Goal: Task Accomplishment & Management: Manage account settings

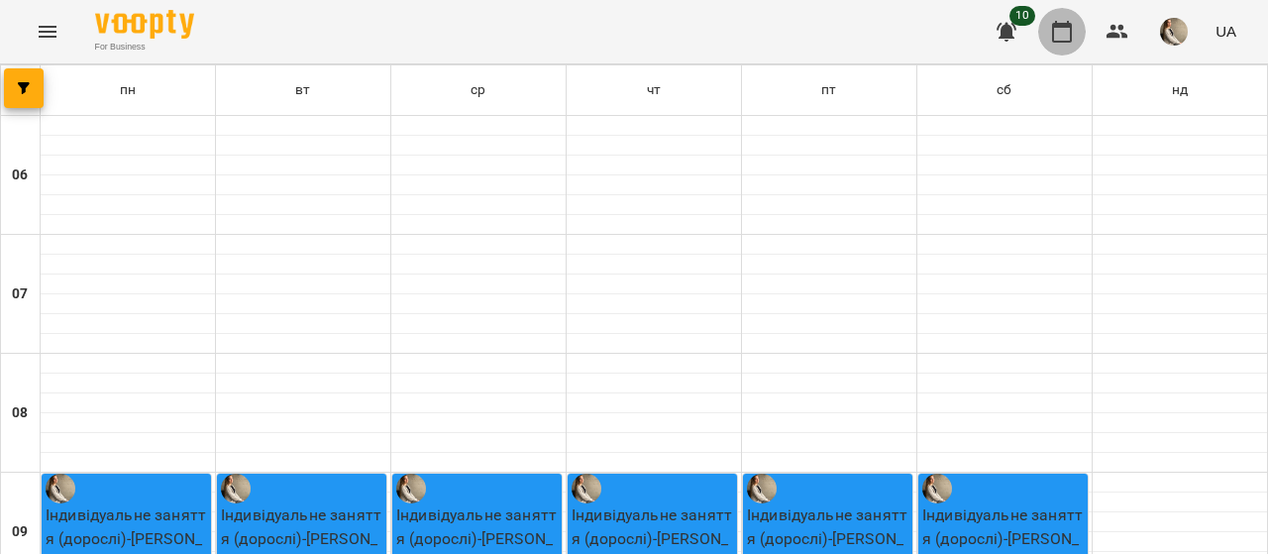
click at [1066, 25] on icon "button" at bounding box center [1062, 32] width 20 height 22
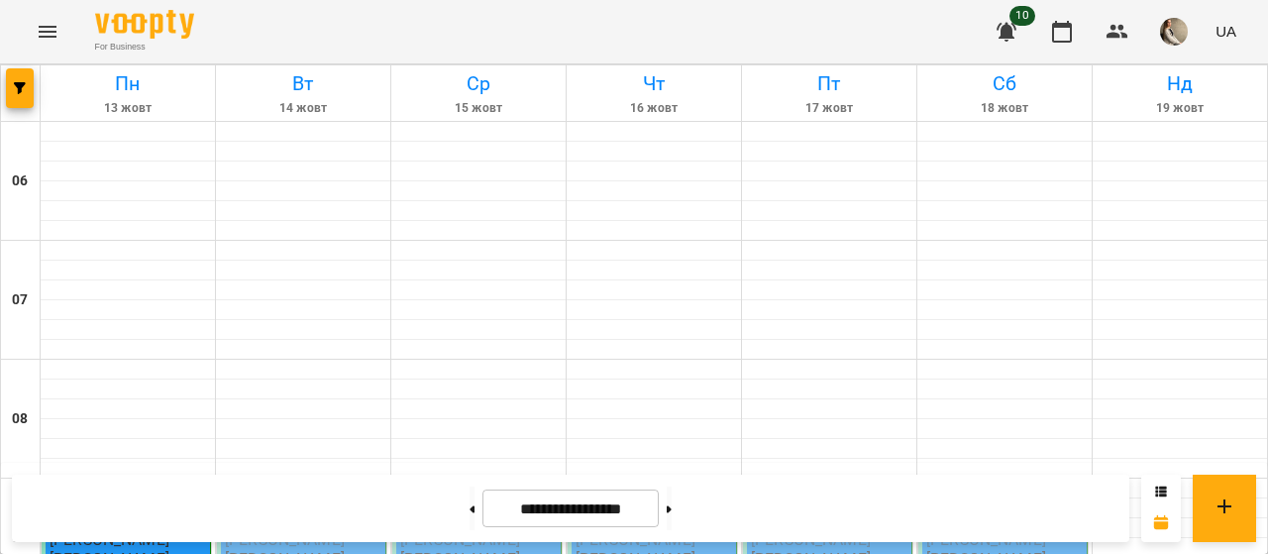
scroll to position [317, 0]
click at [291, 483] on div "09:00" at bounding box center [303, 506] width 156 height 46
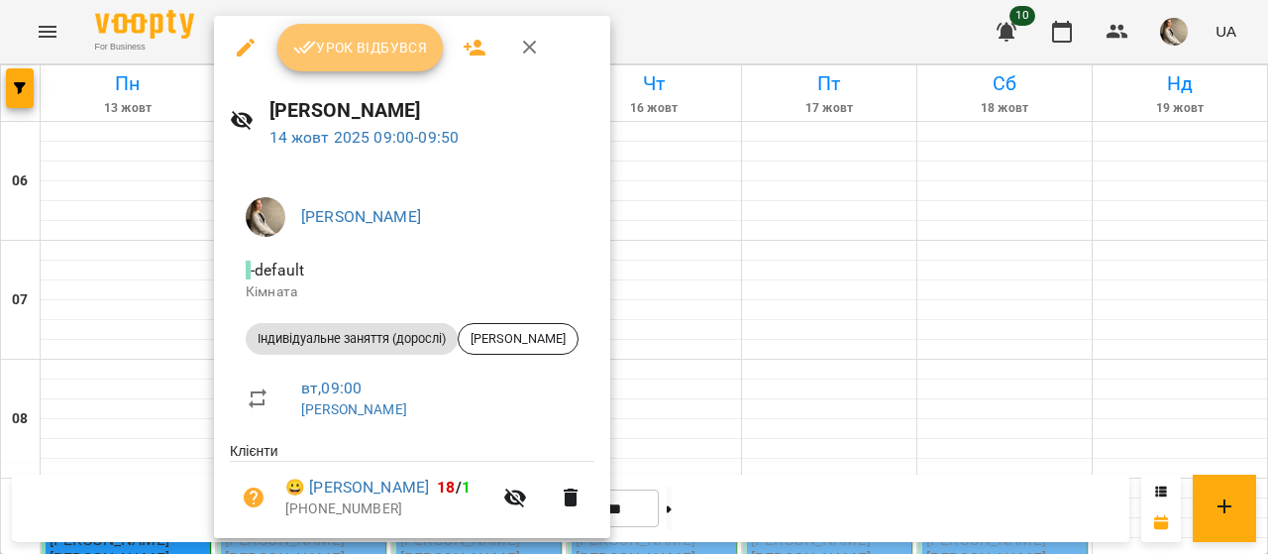
click at [348, 52] on span "Урок відбувся" at bounding box center [360, 48] width 135 height 24
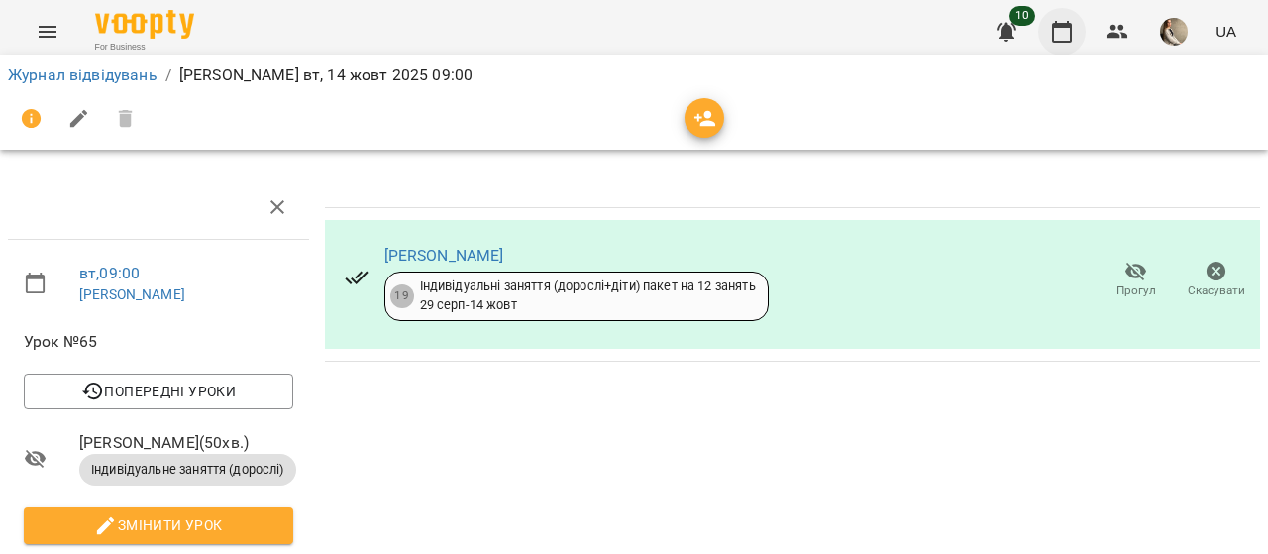
click at [1066, 35] on icon "button" at bounding box center [1062, 32] width 24 height 24
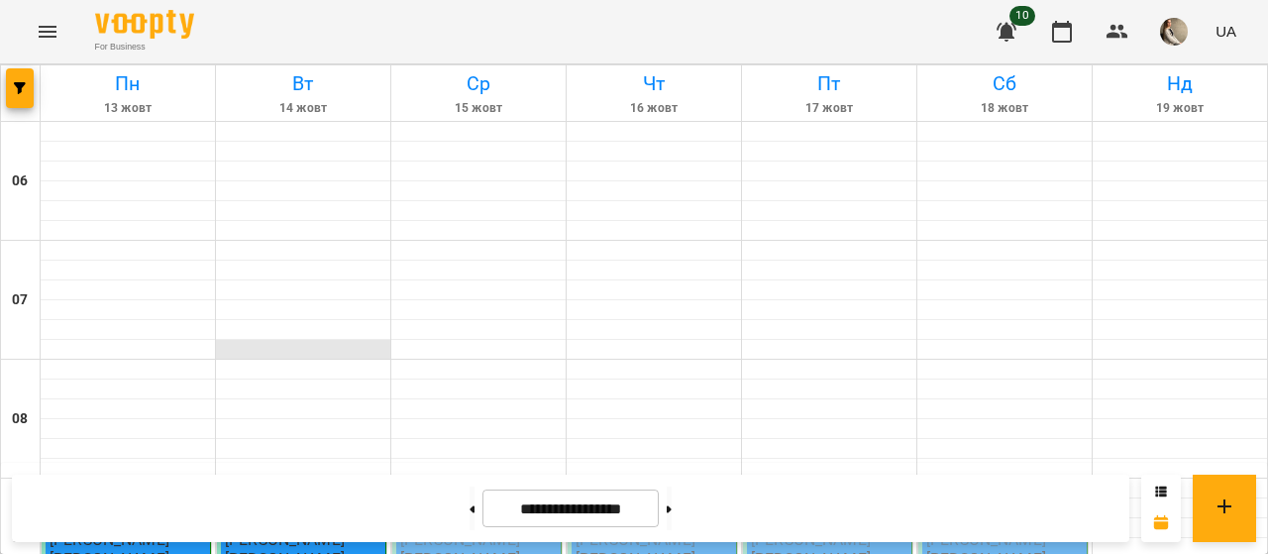
scroll to position [275, 0]
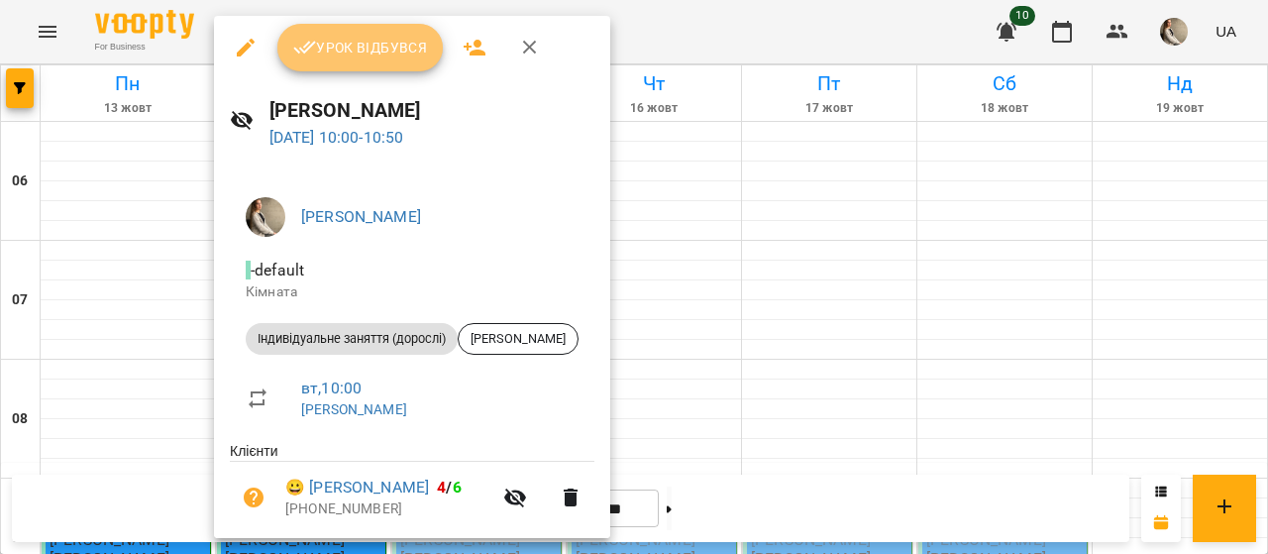
click at [410, 56] on span "Урок відбувся" at bounding box center [360, 48] width 135 height 24
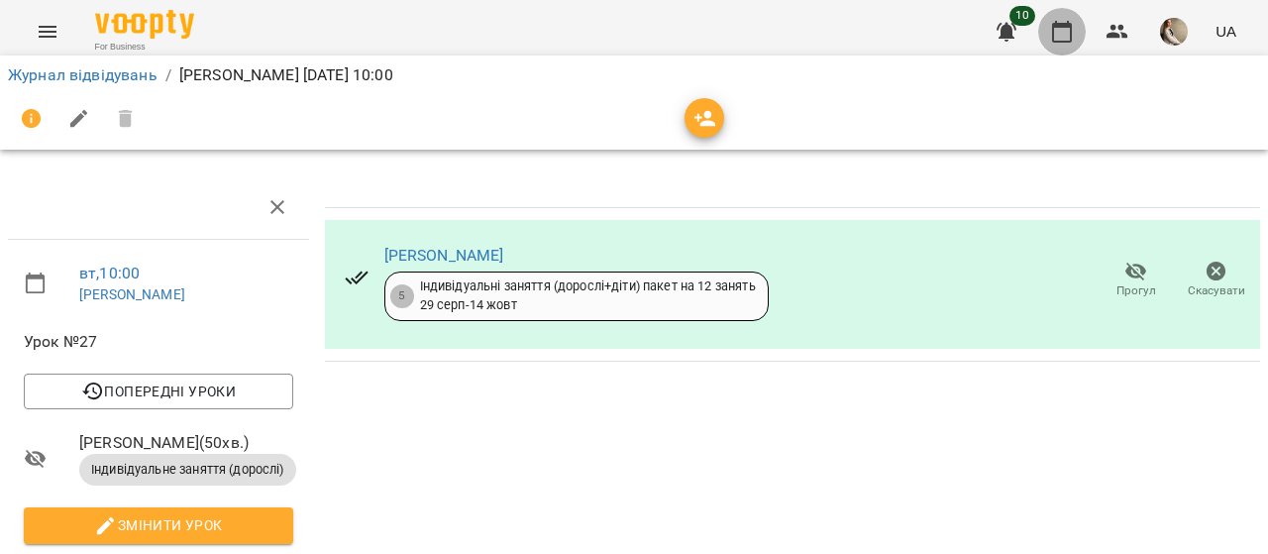
click at [1068, 26] on icon "button" at bounding box center [1062, 32] width 20 height 22
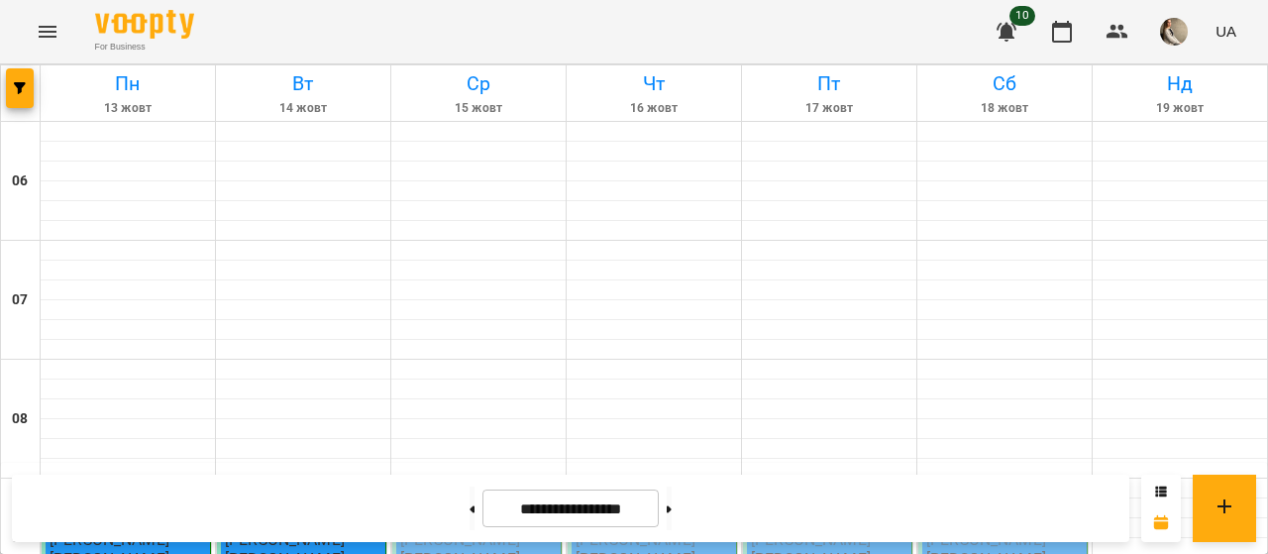
scroll to position [642, 0]
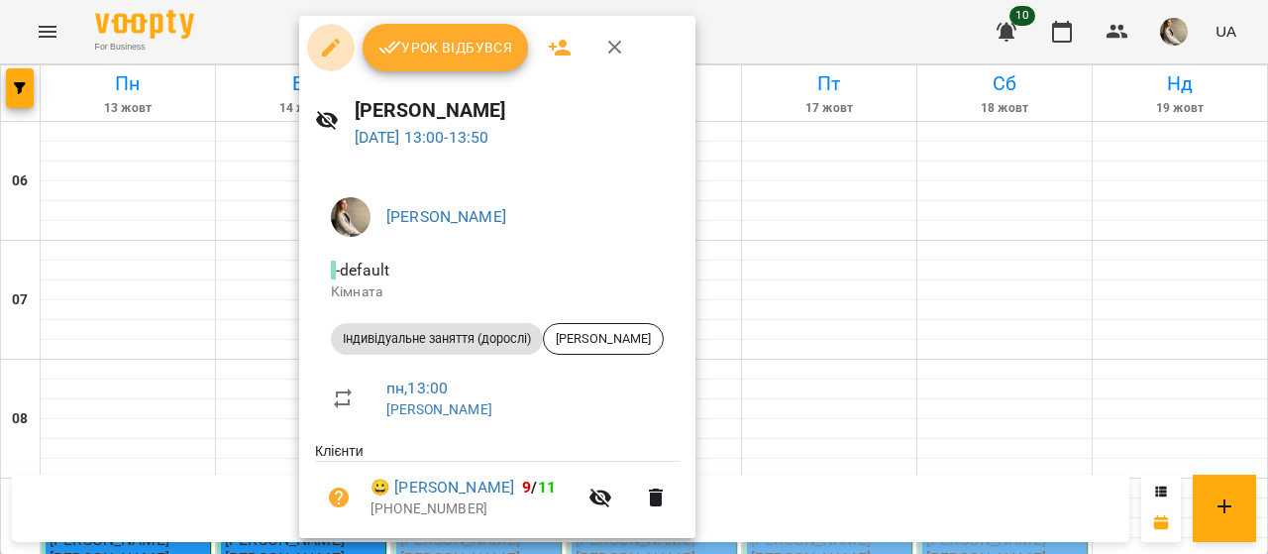
click at [327, 51] on icon "button" at bounding box center [331, 48] width 18 height 18
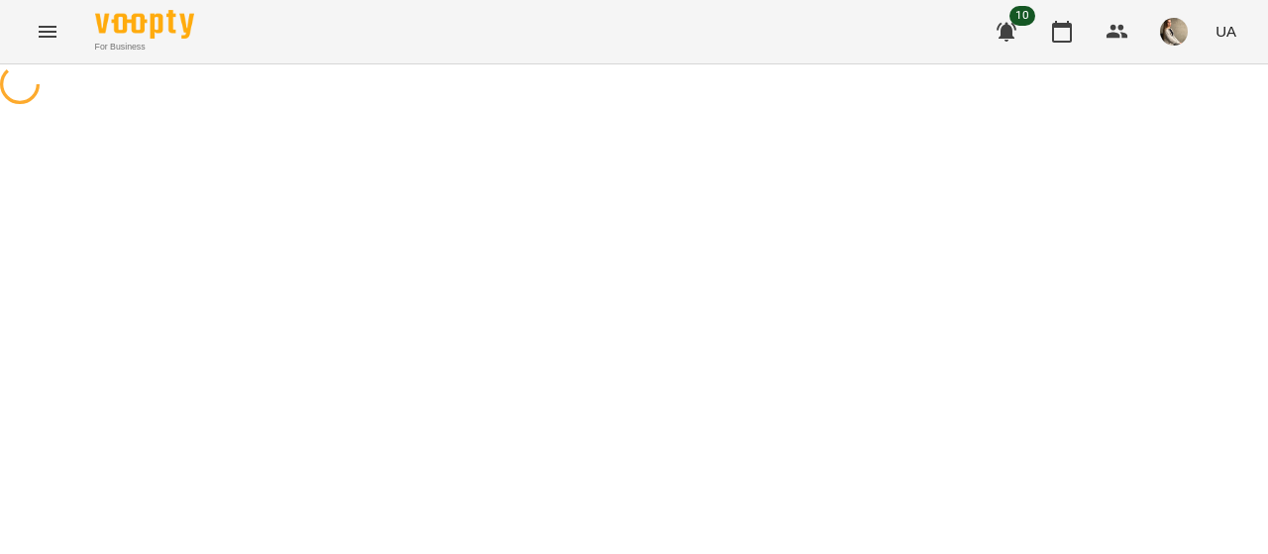
select select "**********"
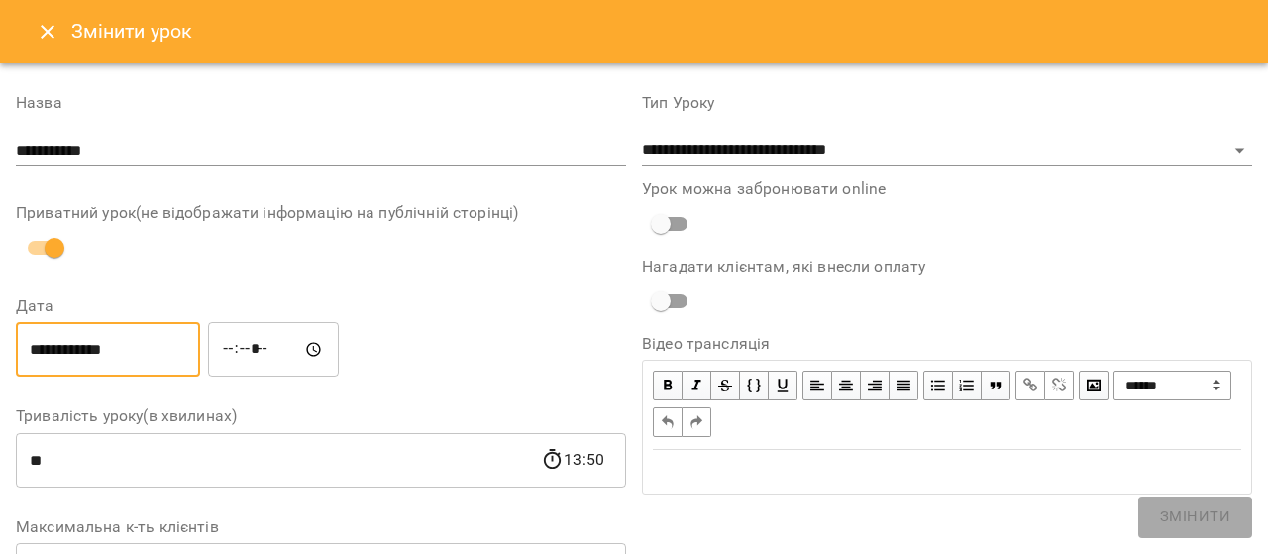
click at [54, 342] on input "**********" at bounding box center [108, 349] width 184 height 55
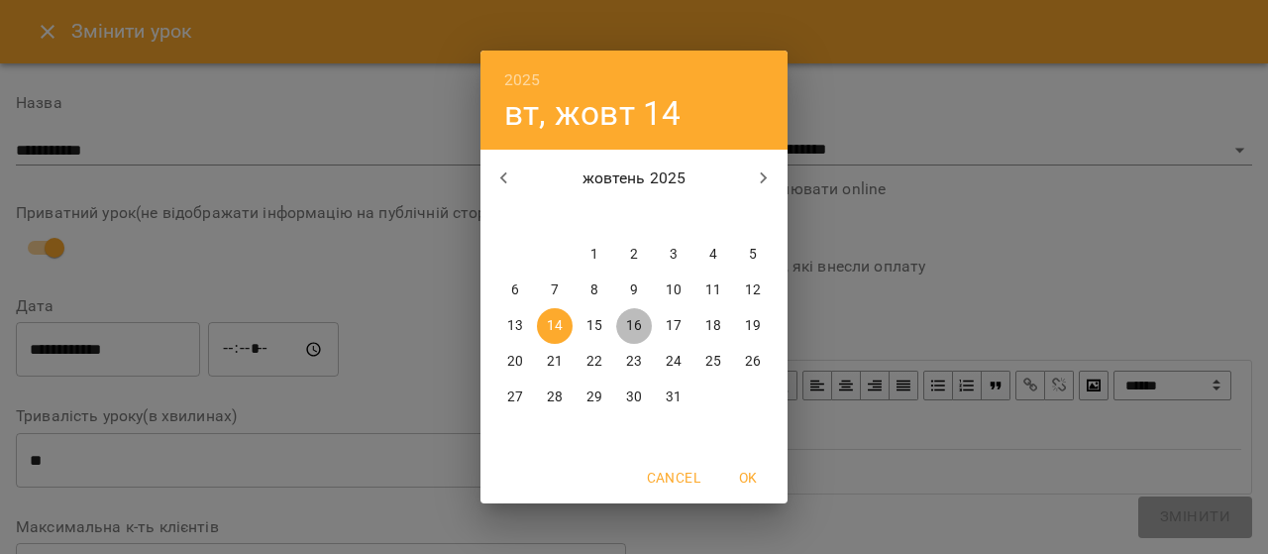
click at [634, 318] on p "16" at bounding box center [634, 326] width 16 height 20
type input "**********"
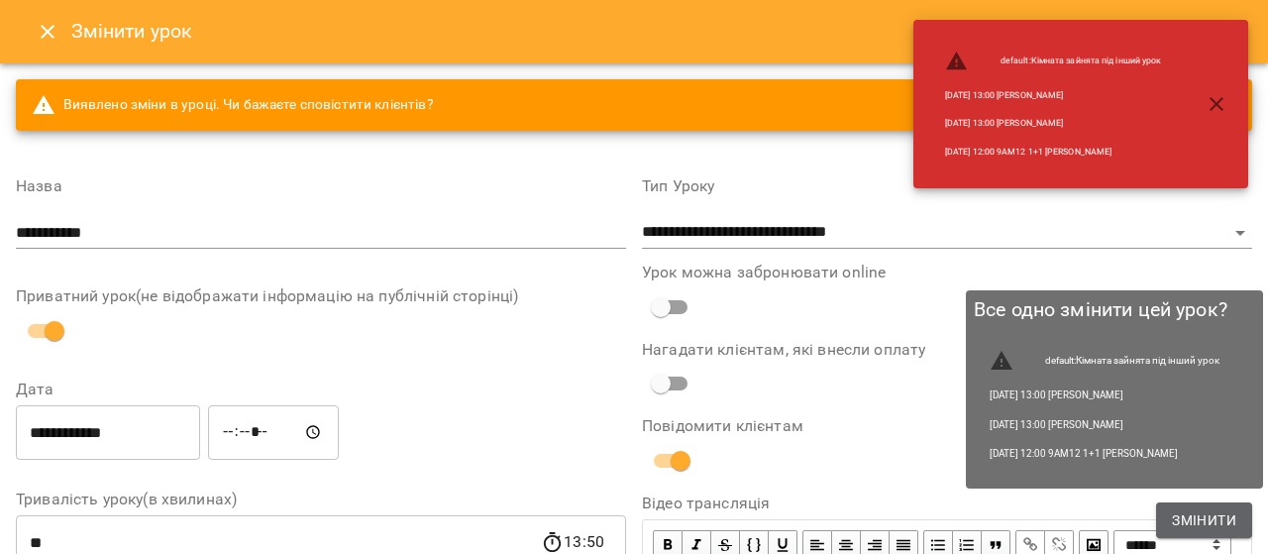
click at [1204, 517] on span "Змінити" at bounding box center [1204, 520] width 64 height 24
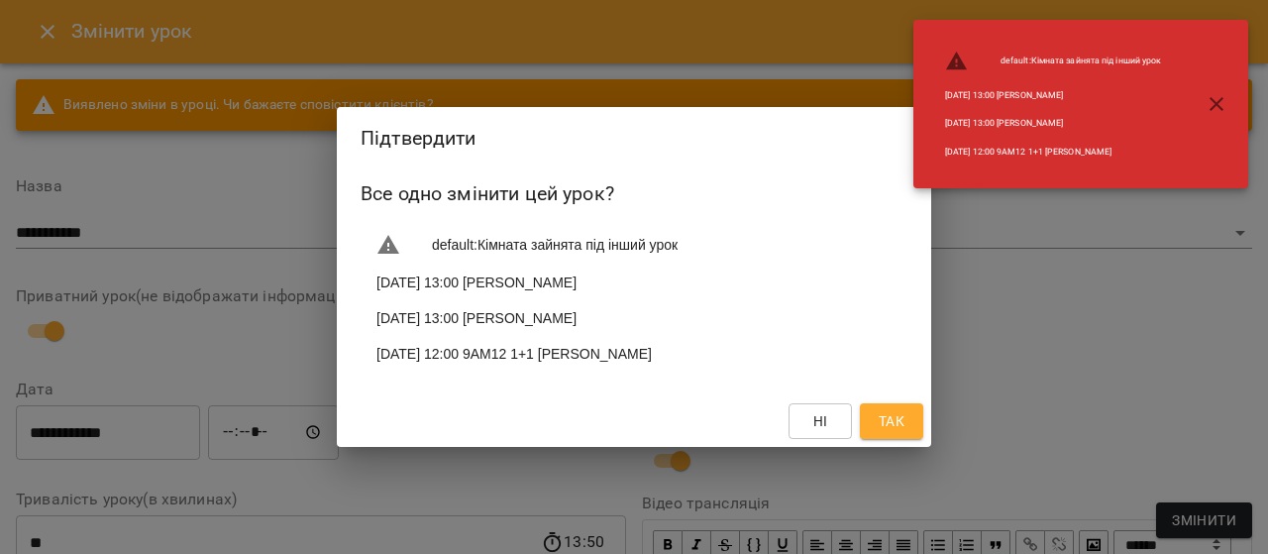
click at [896, 427] on span "Так" at bounding box center [891, 421] width 26 height 24
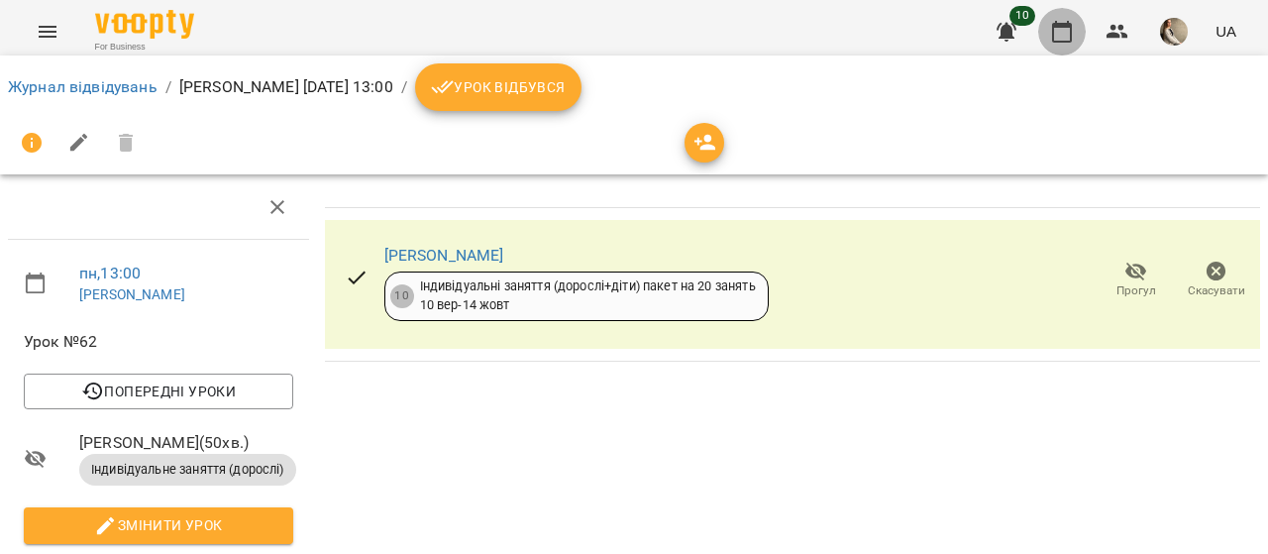
click at [1063, 31] on icon "button" at bounding box center [1062, 32] width 24 height 24
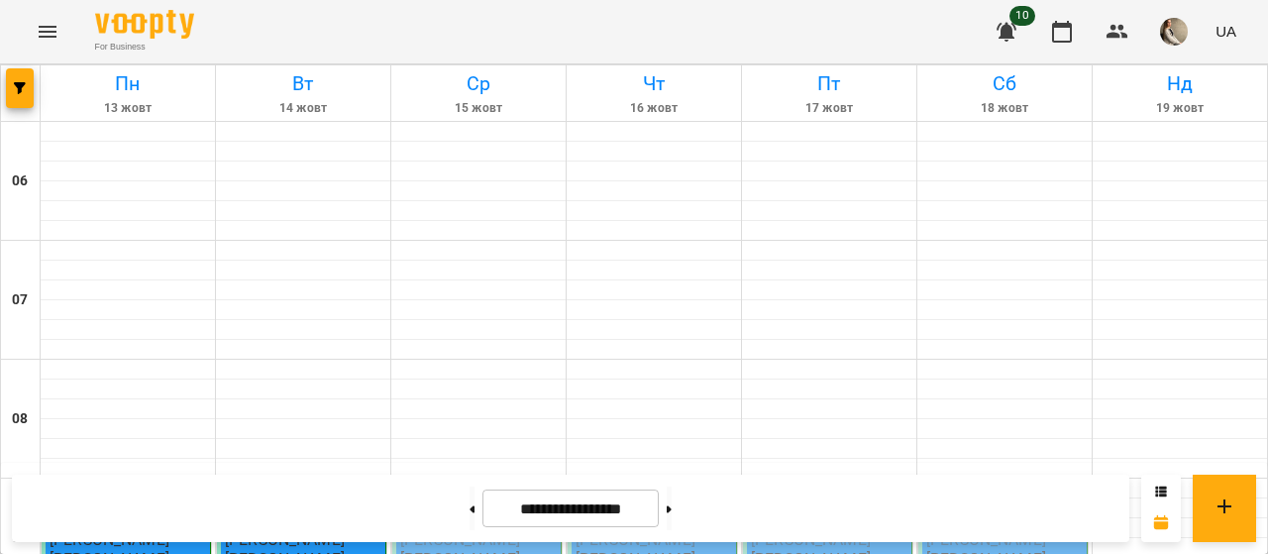
scroll to position [1477, 0]
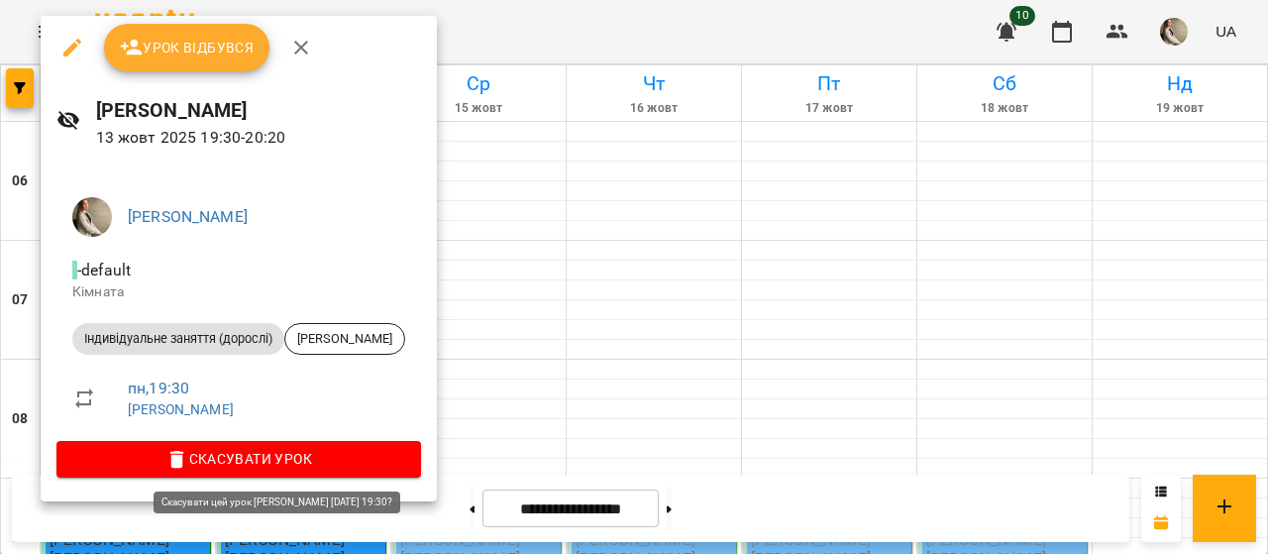
click at [344, 456] on span "Скасувати Урок" at bounding box center [238, 459] width 333 height 24
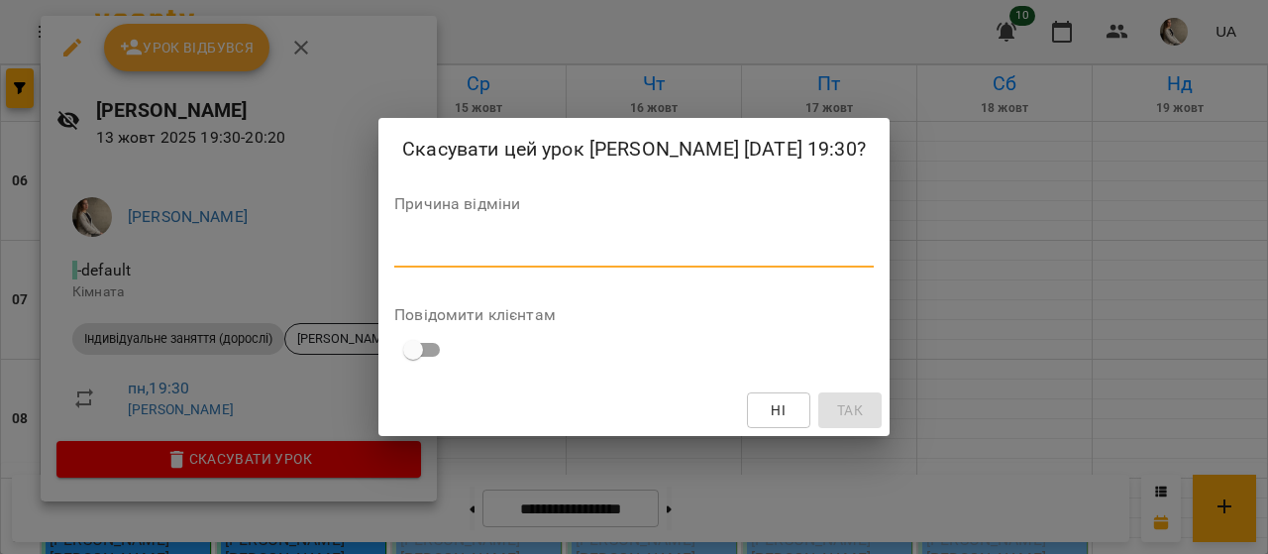
click at [599, 251] on textarea at bounding box center [633, 251] width 479 height 19
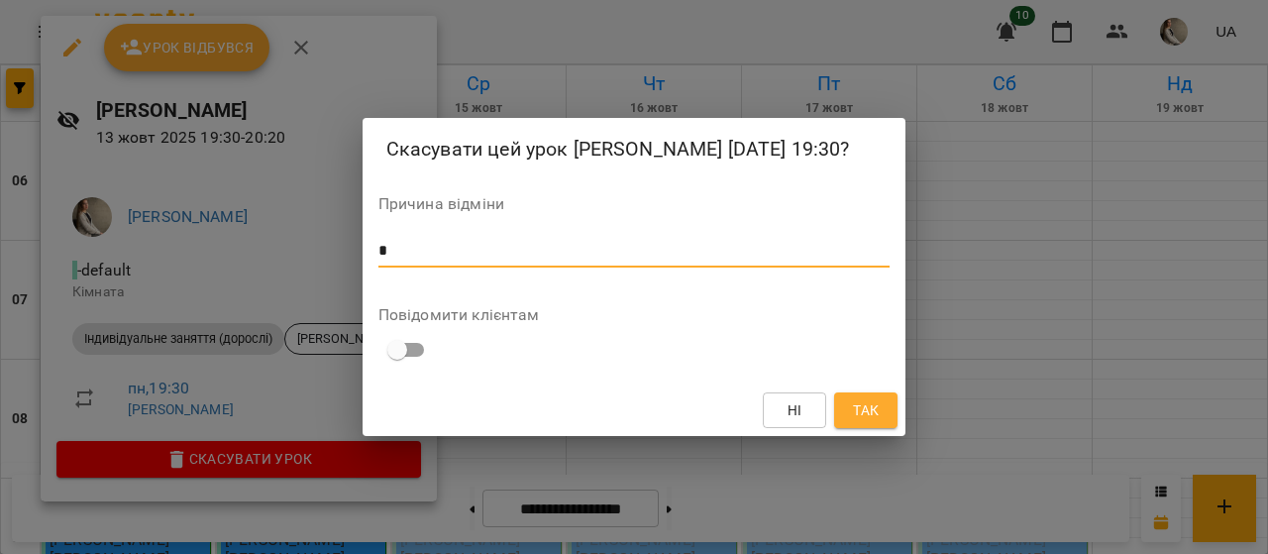
type textarea "*"
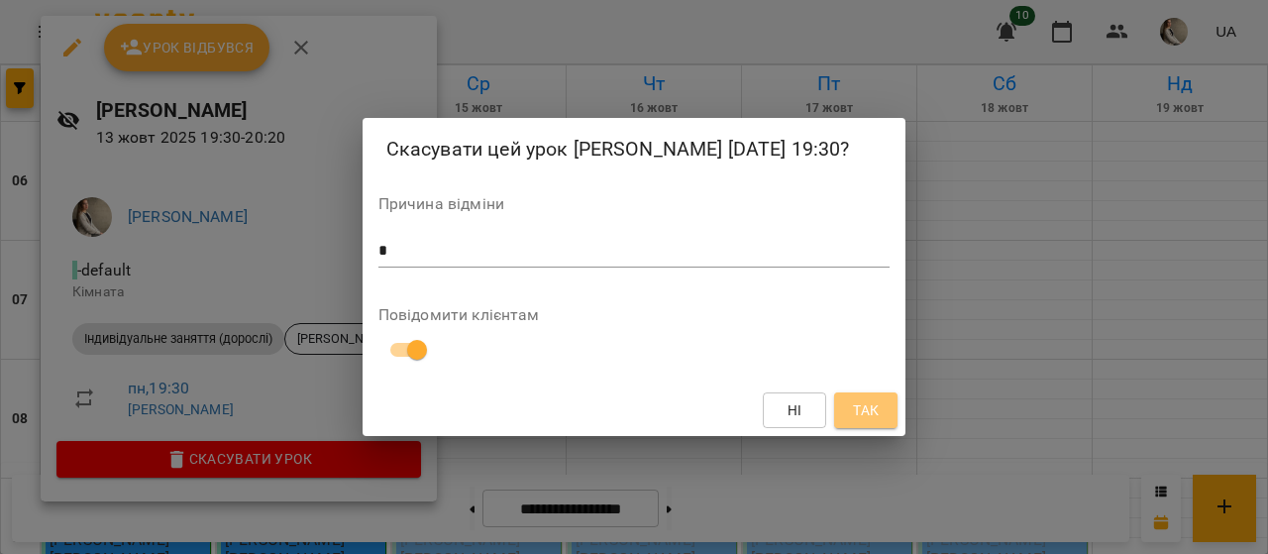
click at [876, 405] on span "Так" at bounding box center [866, 410] width 26 height 24
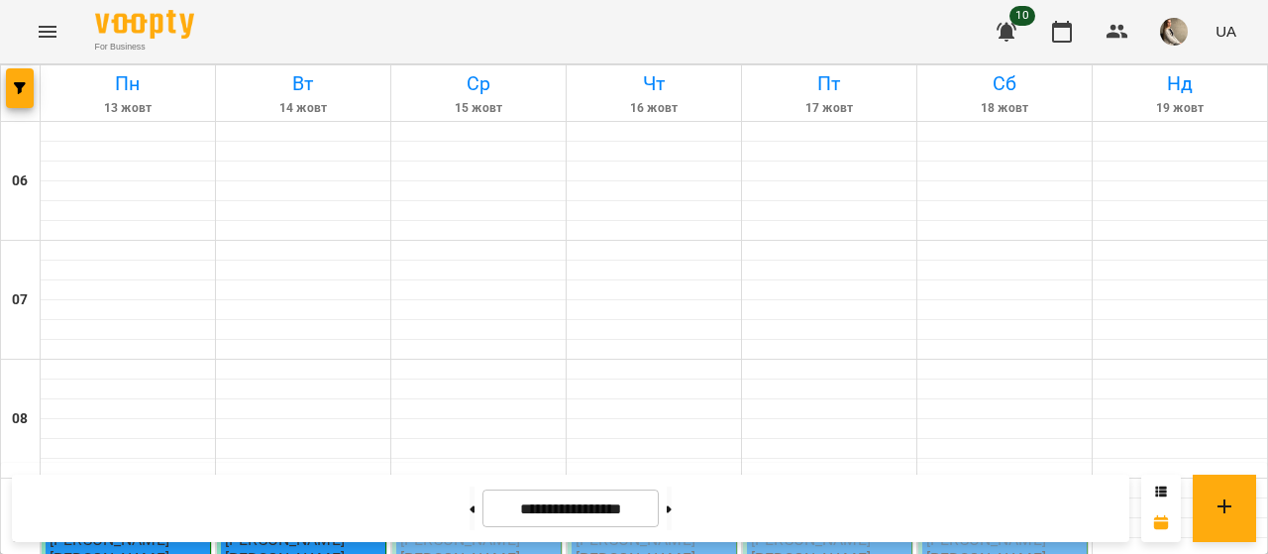
scroll to position [1429, 0]
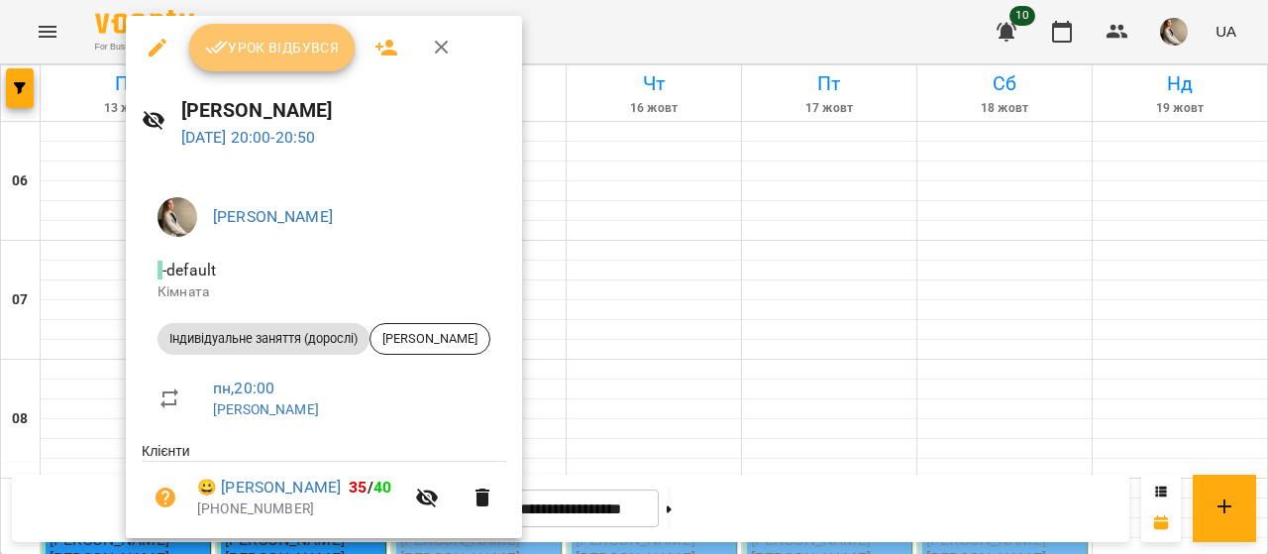
click at [248, 60] on button "Урок відбувся" at bounding box center [272, 48] width 166 height 48
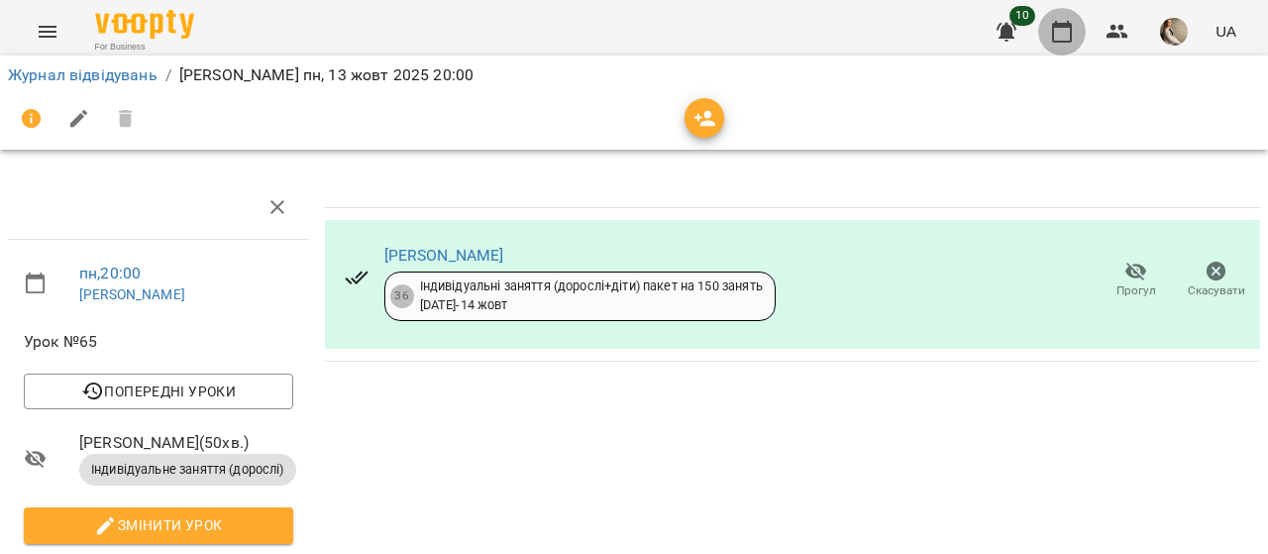
click at [1064, 27] on icon "button" at bounding box center [1062, 32] width 20 height 22
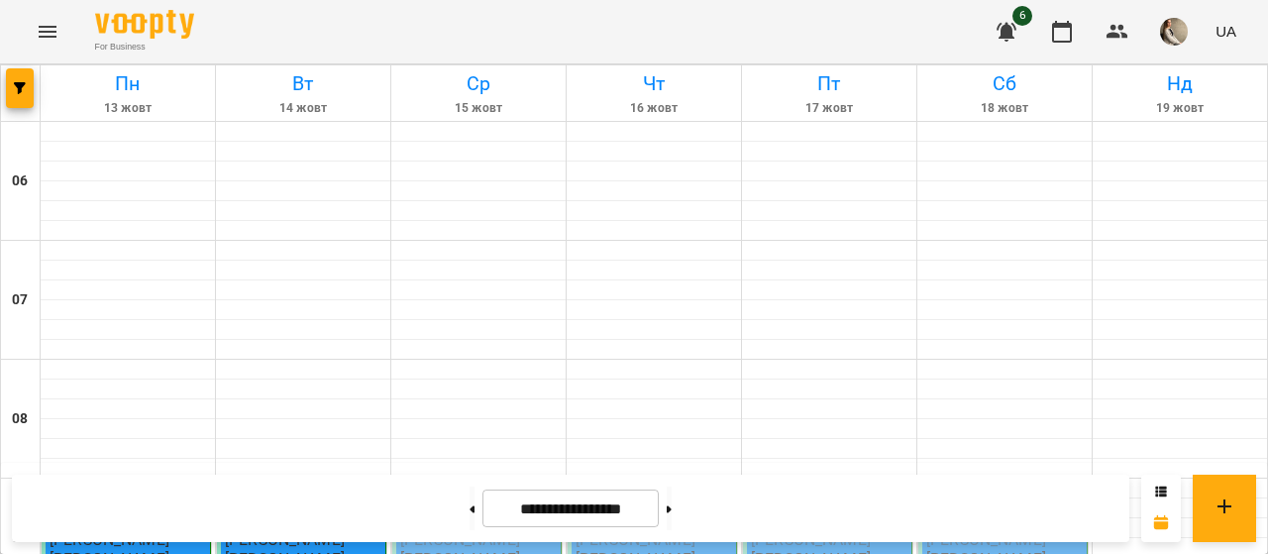
scroll to position [537, 0]
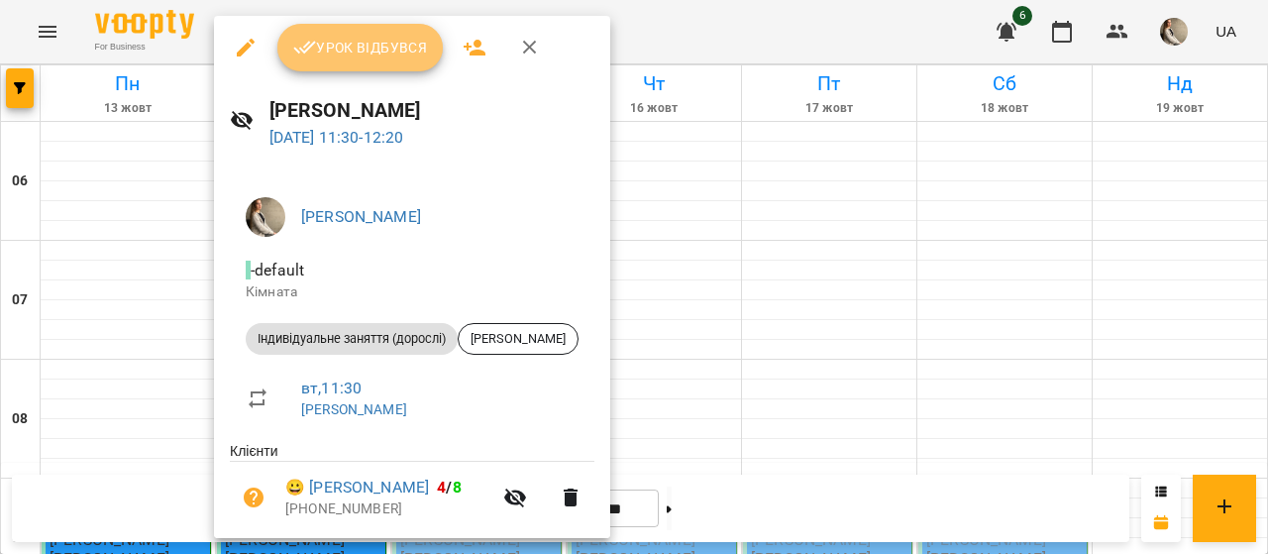
click at [357, 47] on span "Урок відбувся" at bounding box center [360, 48] width 135 height 24
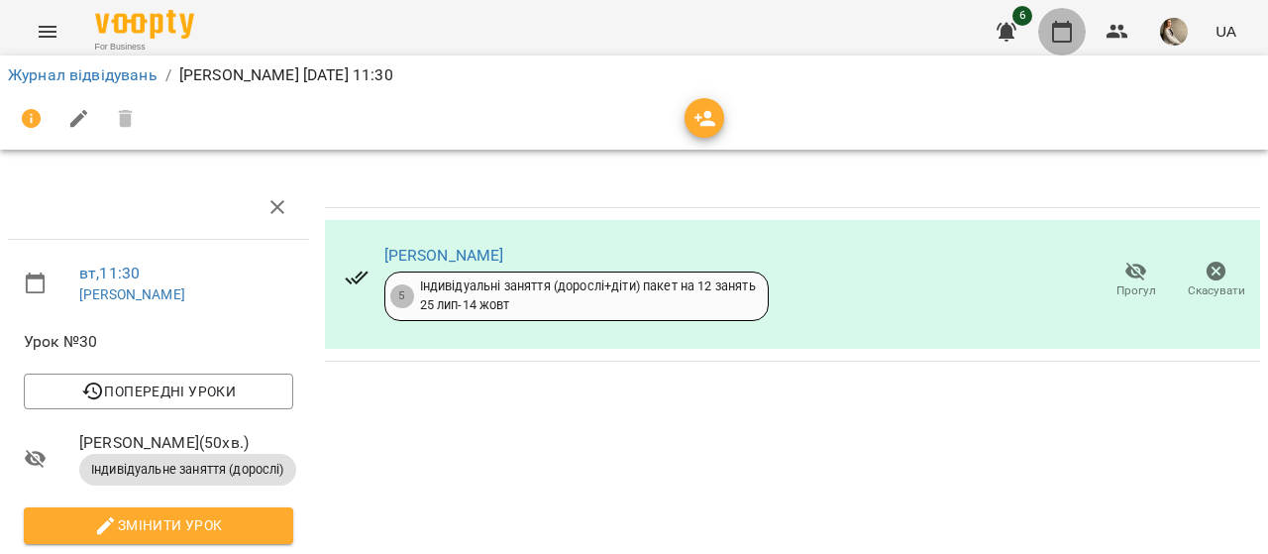
click at [1064, 39] on icon "button" at bounding box center [1062, 32] width 24 height 24
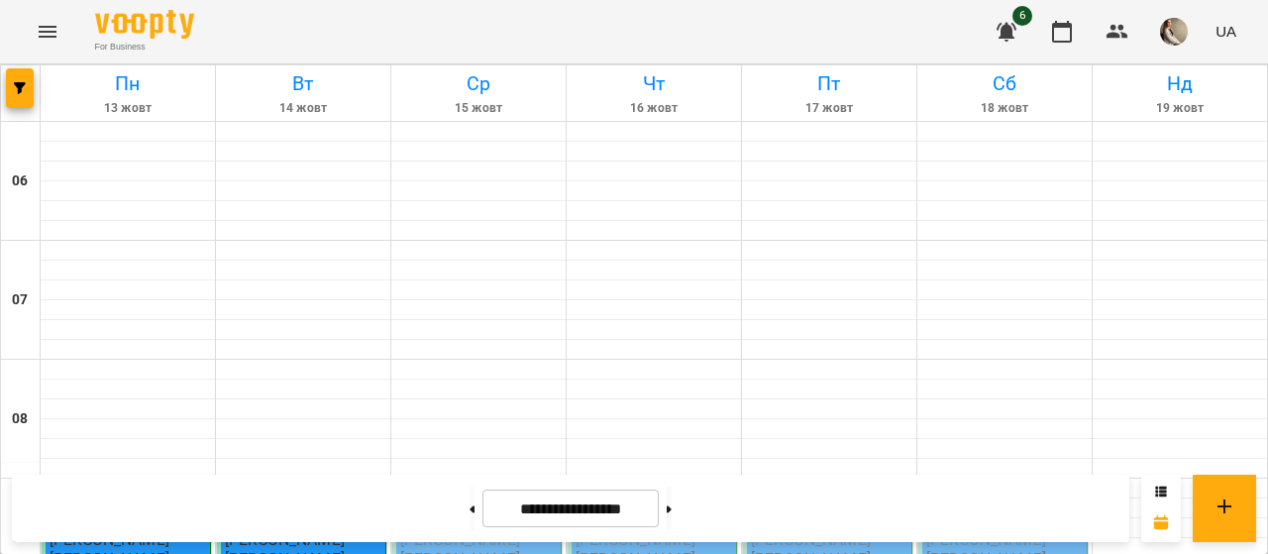
scroll to position [1427, 0]
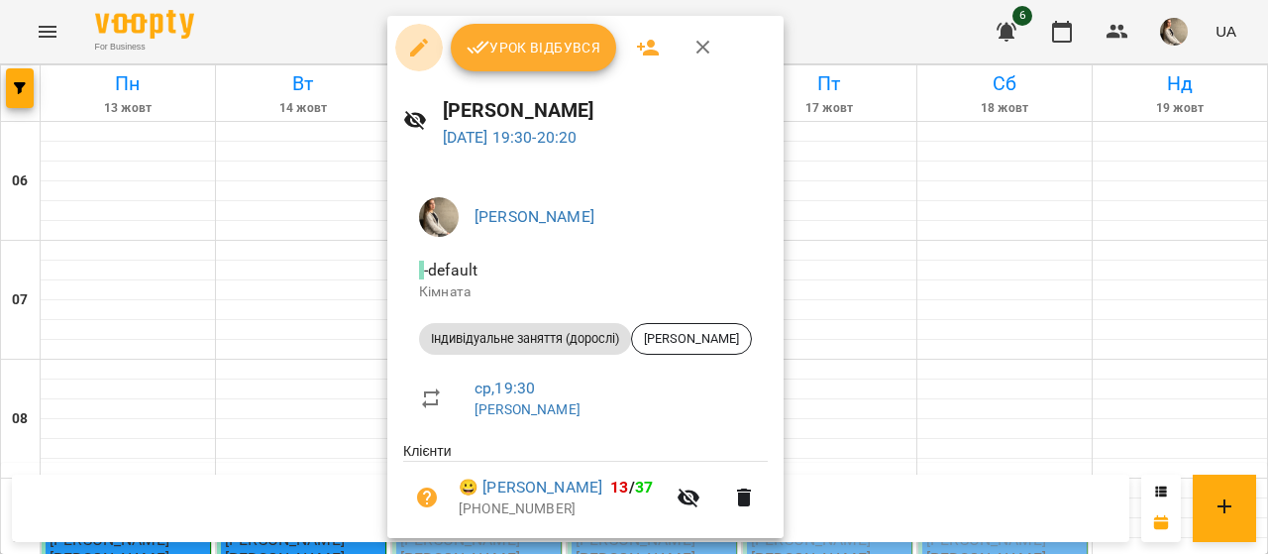
click at [424, 49] on icon "button" at bounding box center [419, 48] width 24 height 24
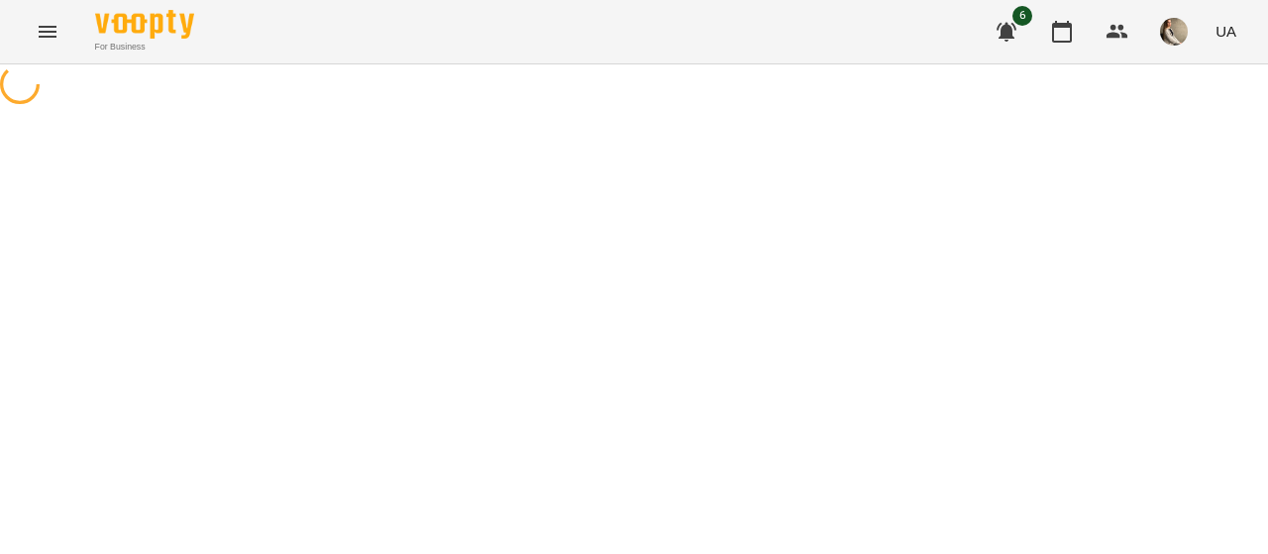
select select "**********"
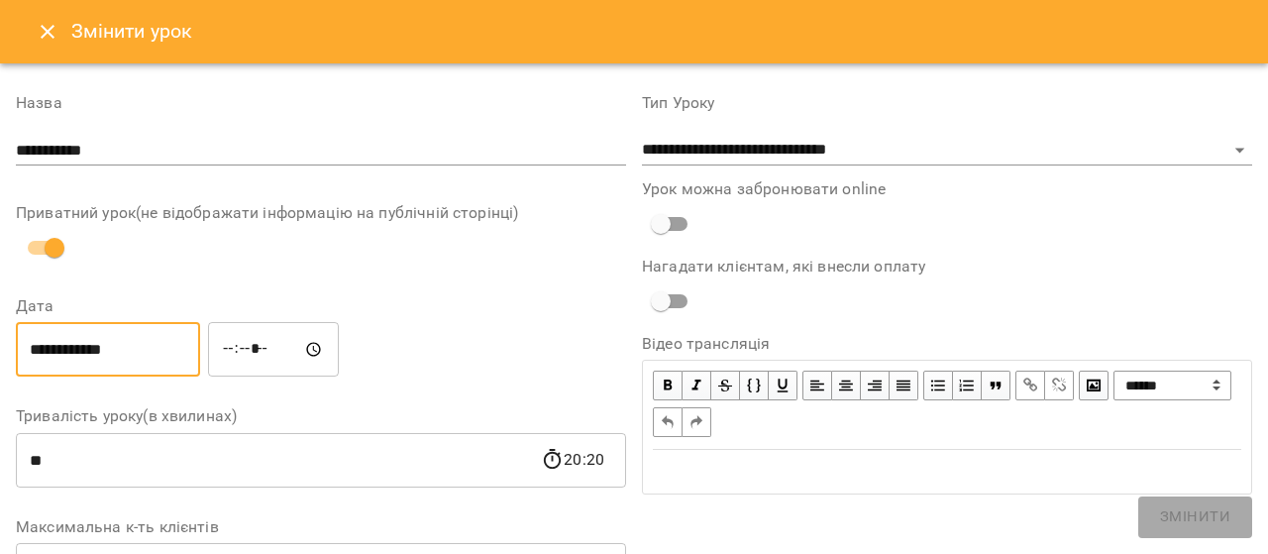
click at [160, 335] on input "**********" at bounding box center [108, 349] width 184 height 55
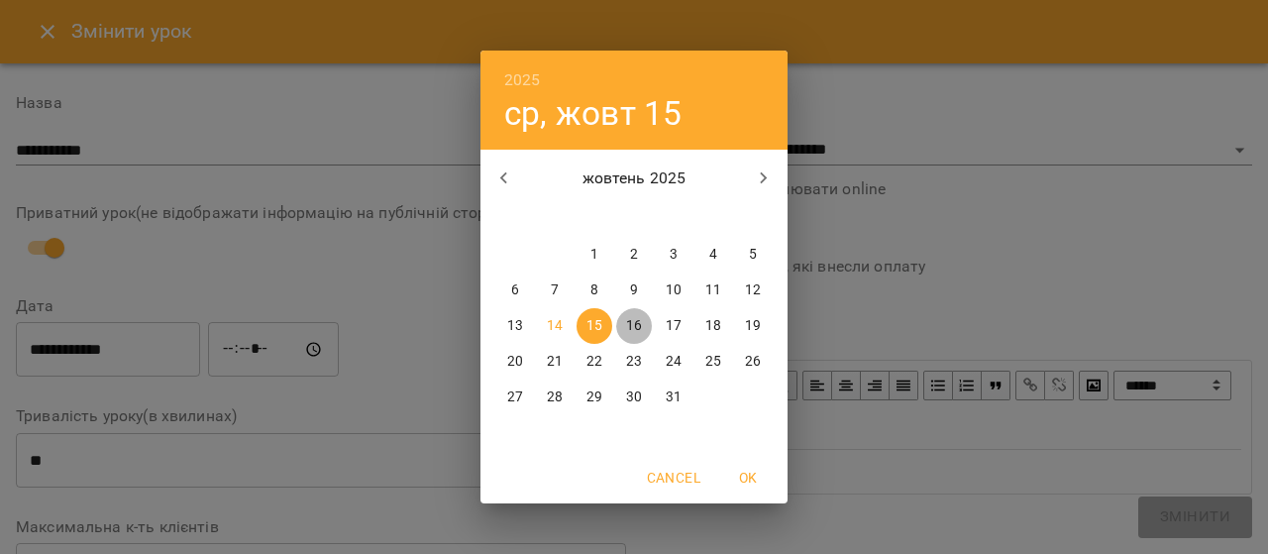
click at [632, 317] on p "16" at bounding box center [634, 326] width 16 height 20
type input "**********"
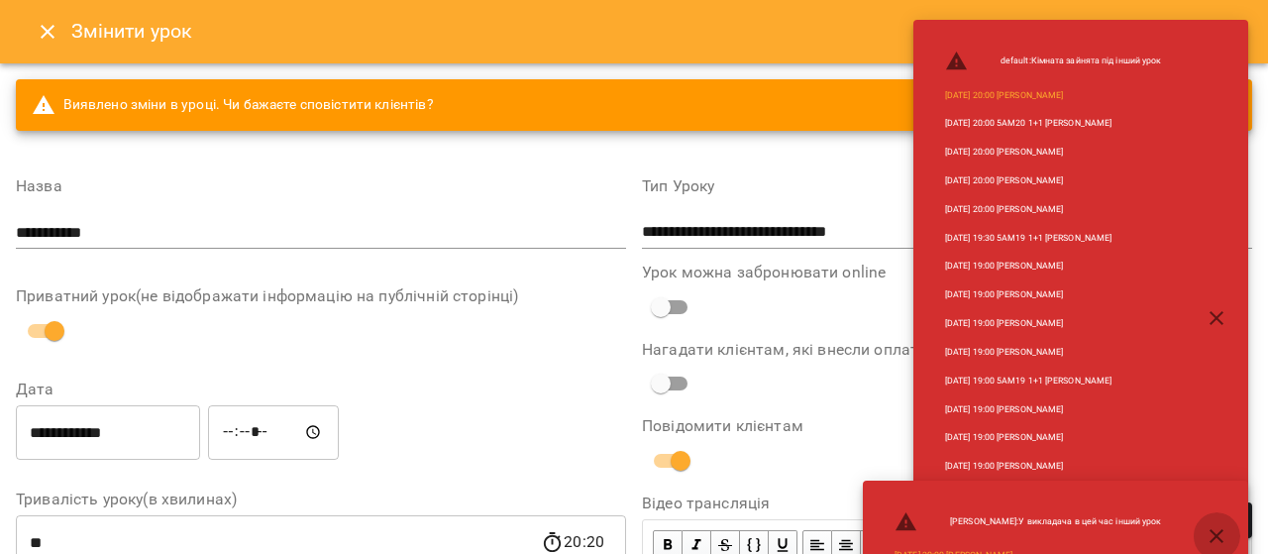
click at [1214, 531] on icon "button" at bounding box center [1216, 536] width 24 height 24
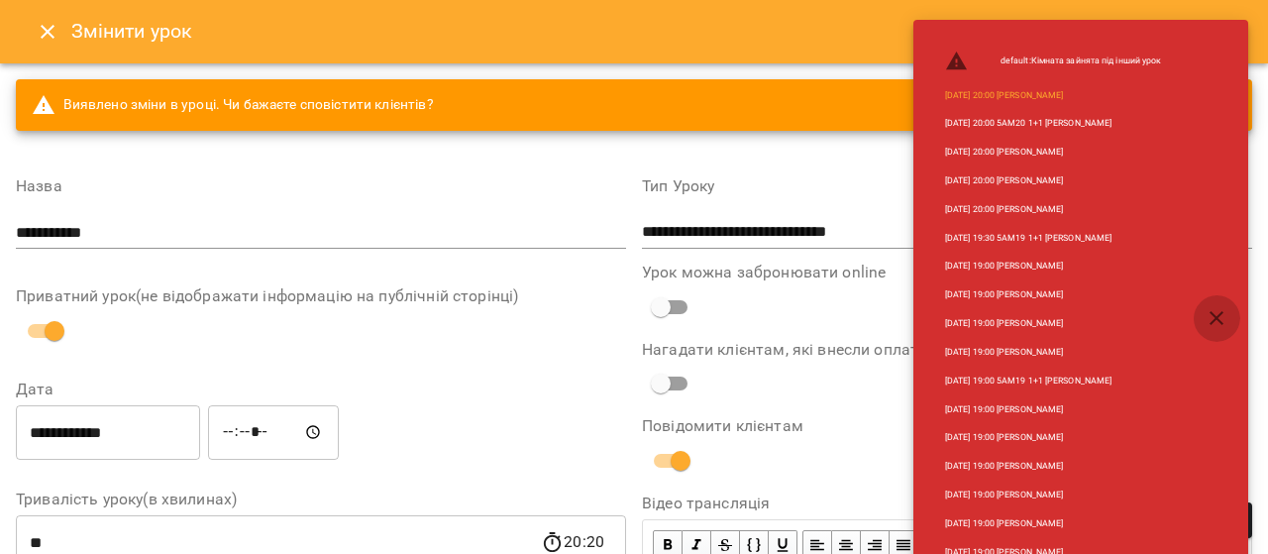
click at [1222, 327] on icon "button" at bounding box center [1216, 318] width 24 height 24
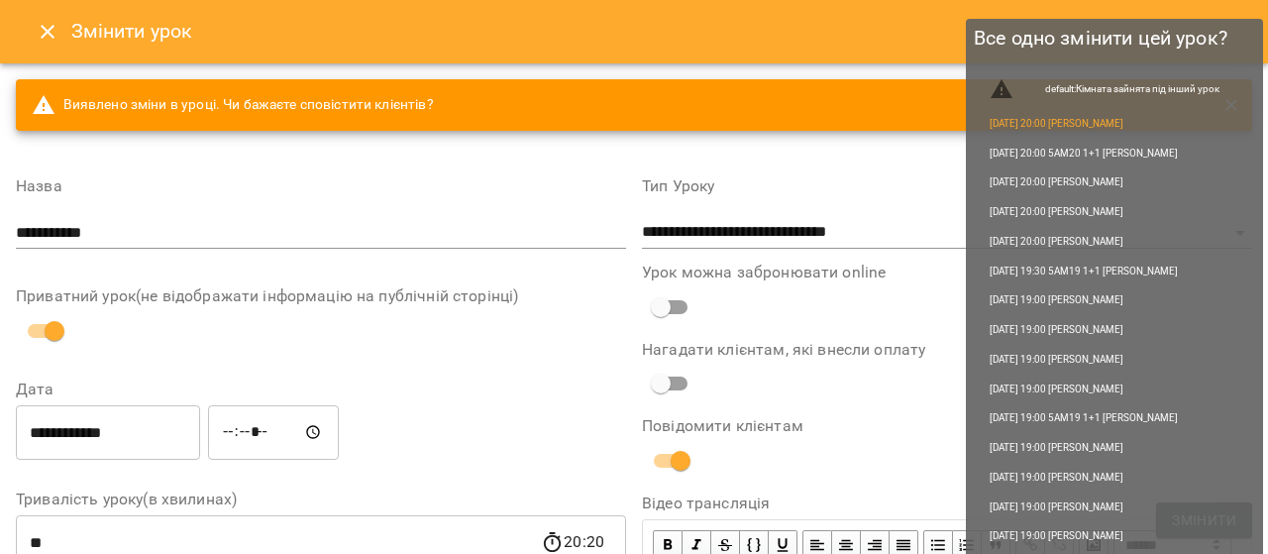
click at [1181, 516] on span "Змінити" at bounding box center [1204, 520] width 64 height 24
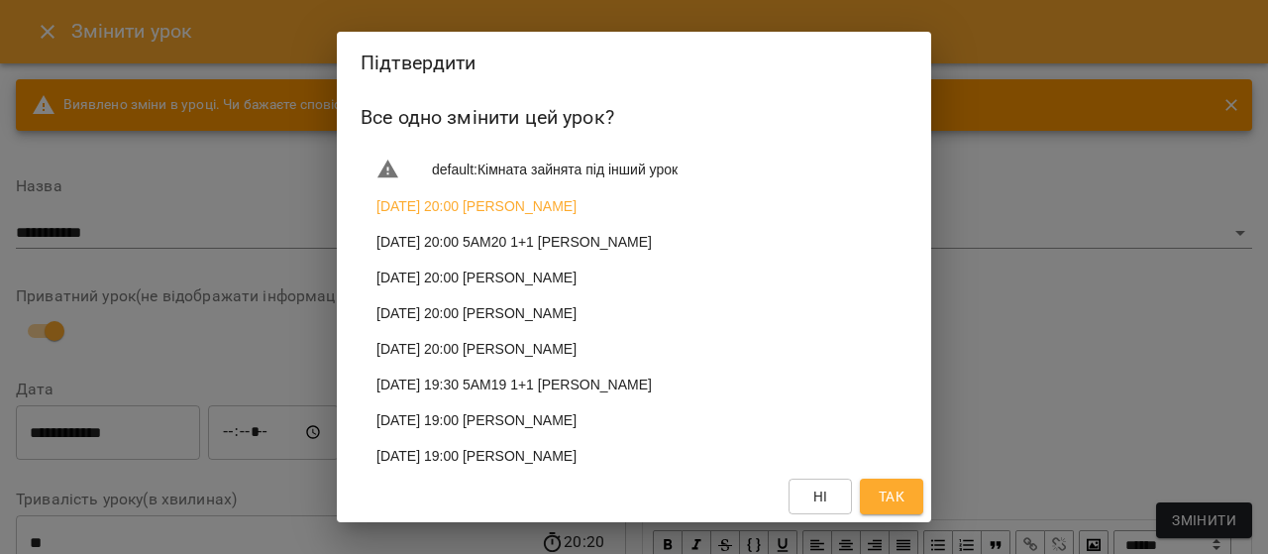
click at [899, 491] on span "Так" at bounding box center [891, 496] width 26 height 24
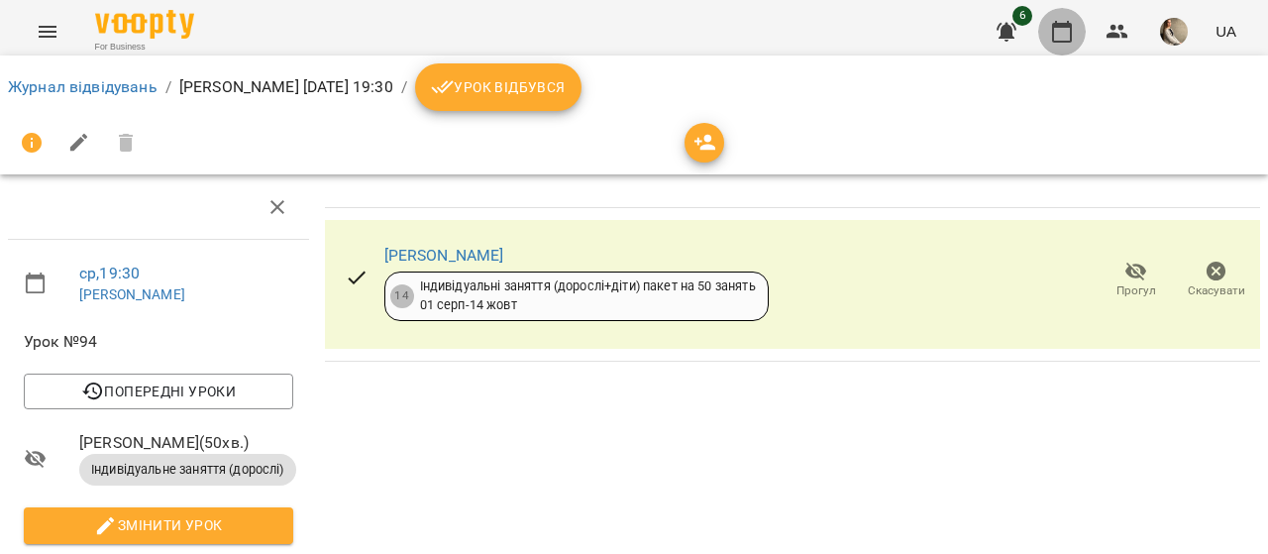
click at [1065, 31] on icon "button" at bounding box center [1062, 32] width 24 height 24
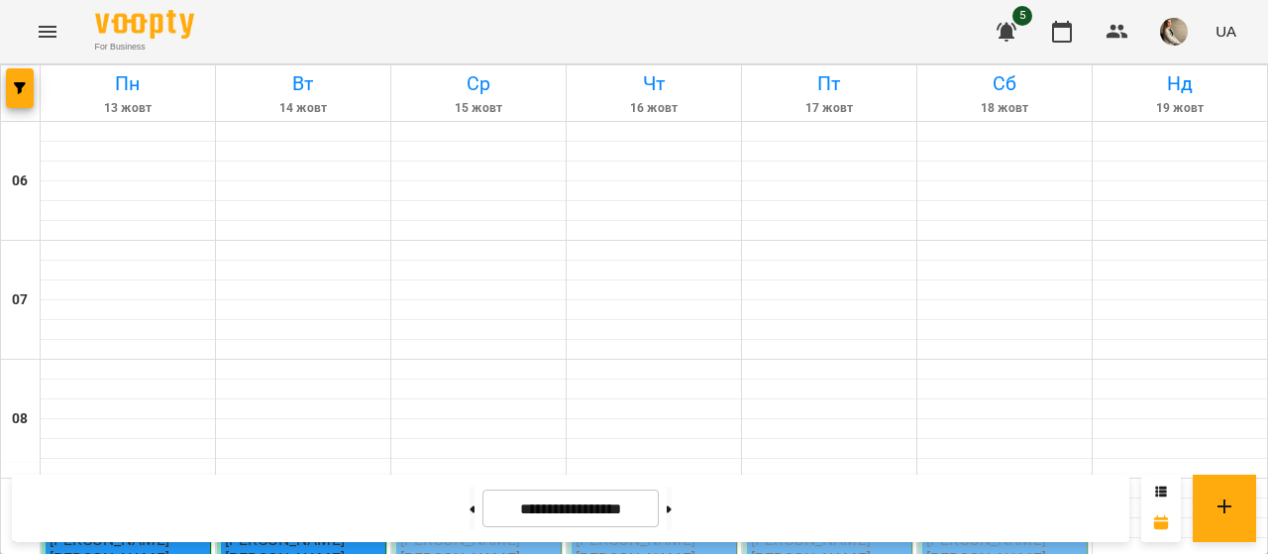
scroll to position [744, 0]
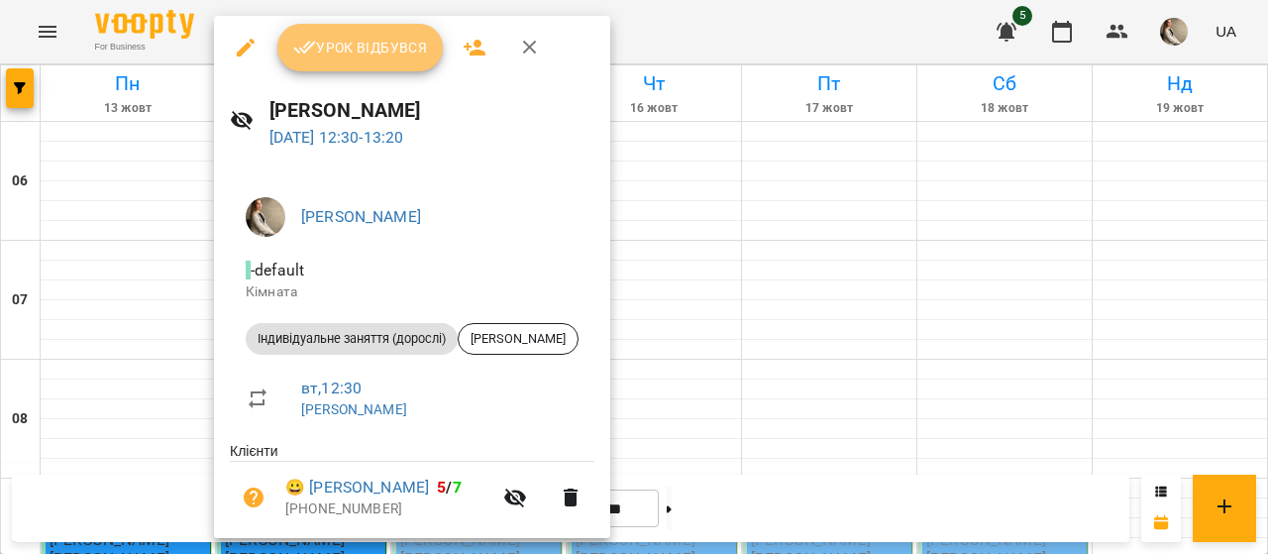
click at [365, 31] on button "Урок відбувся" at bounding box center [360, 48] width 166 height 48
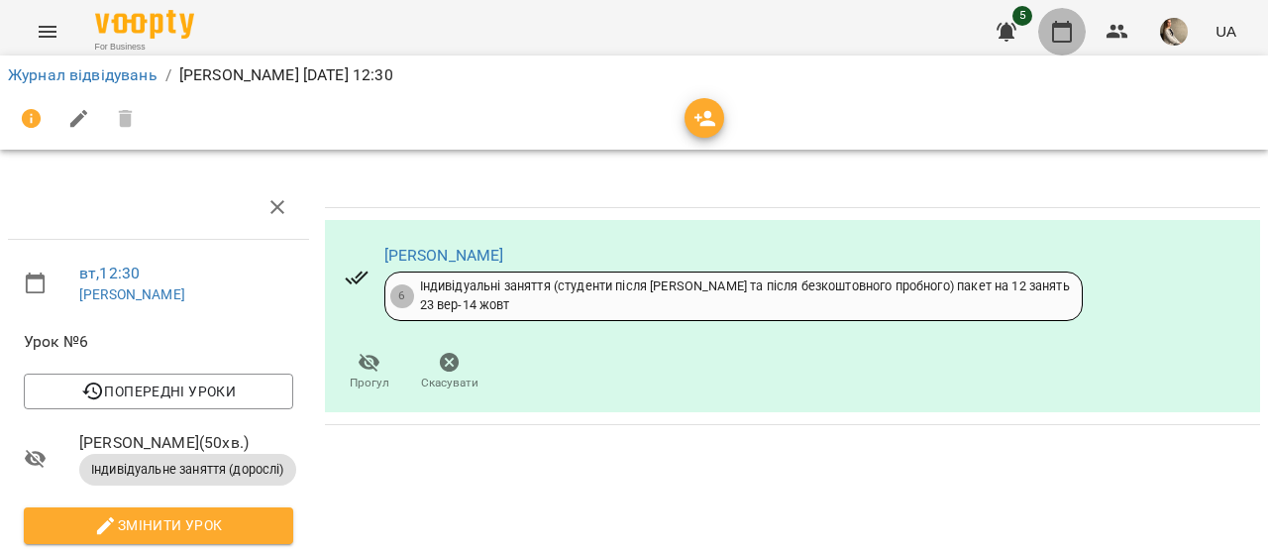
click at [1055, 43] on icon "button" at bounding box center [1062, 32] width 24 height 24
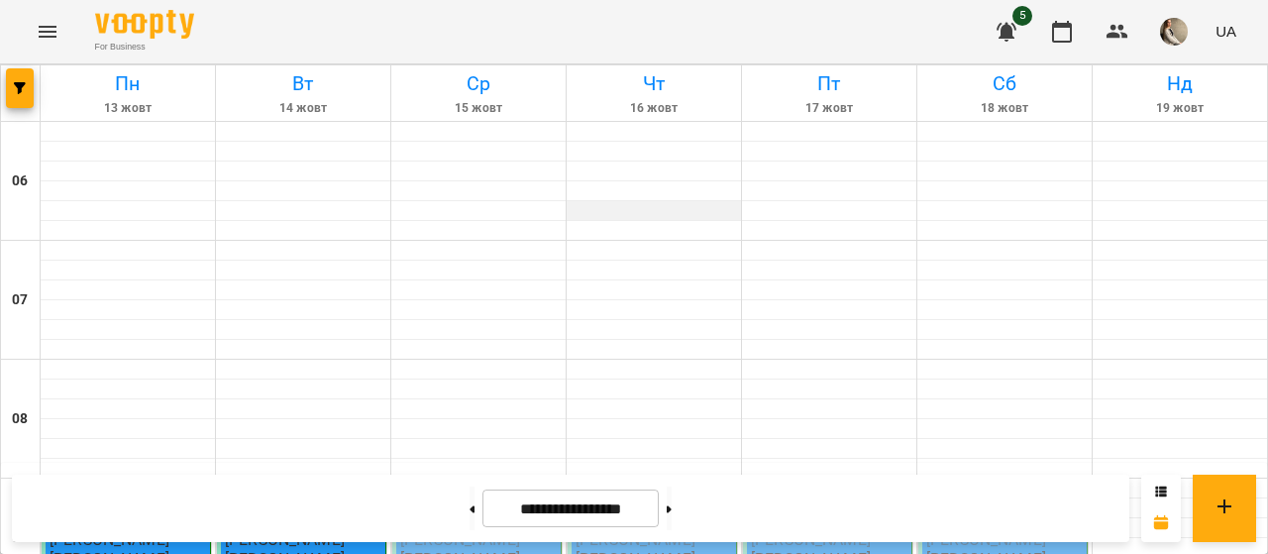
scroll to position [263, 0]
click at [469, 510] on button at bounding box center [471, 508] width 5 height 44
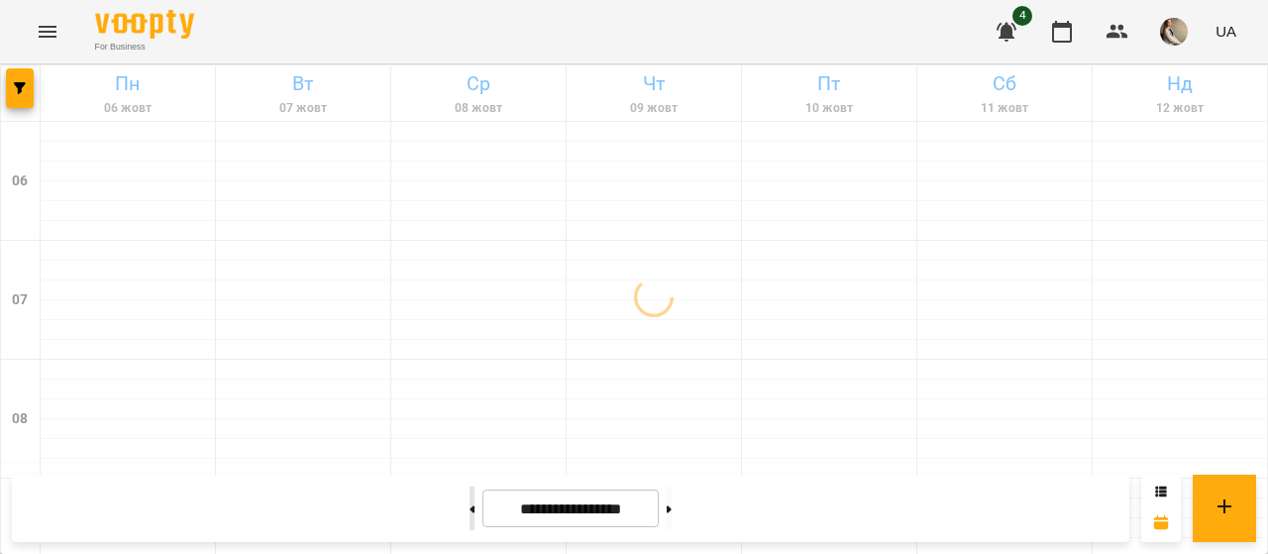
click at [469, 510] on button at bounding box center [471, 508] width 5 height 44
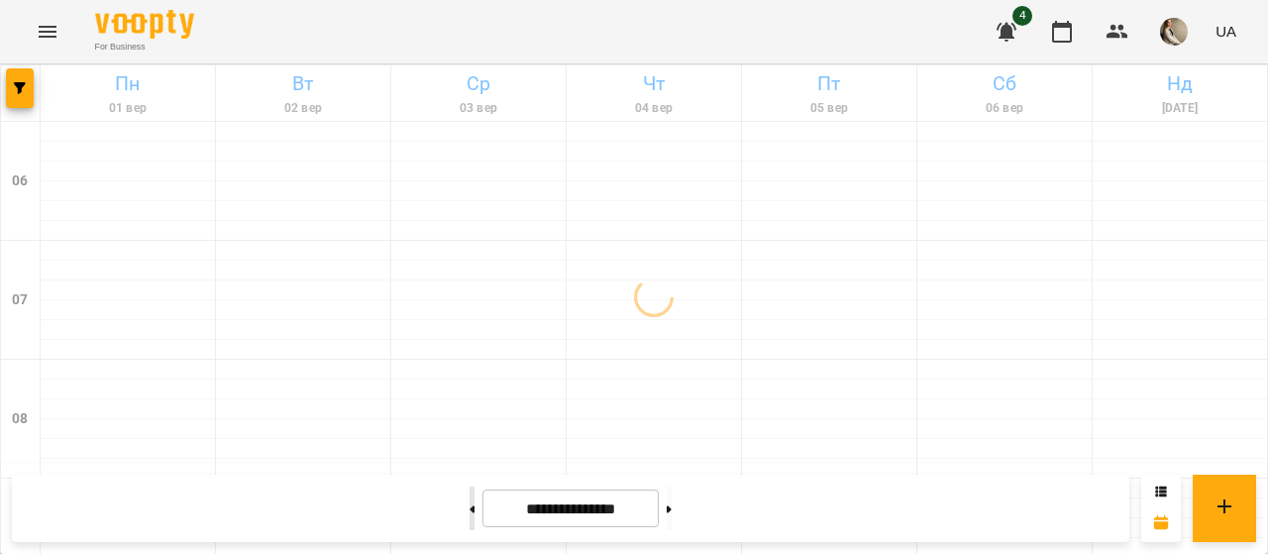
click at [469, 510] on button at bounding box center [471, 508] width 5 height 44
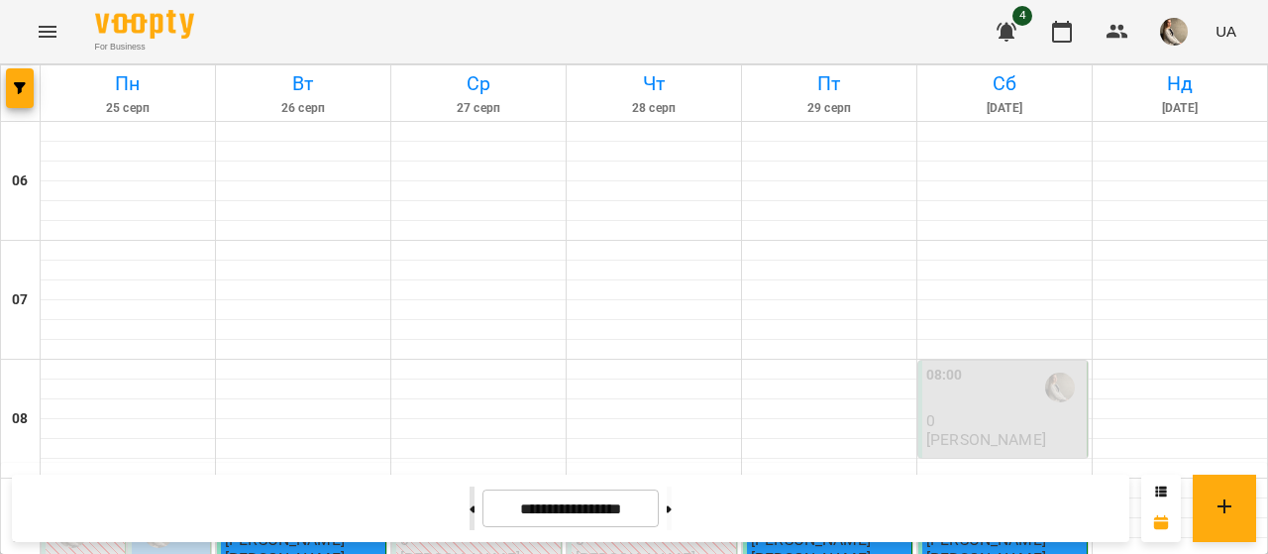
click at [469, 510] on button at bounding box center [471, 508] width 5 height 44
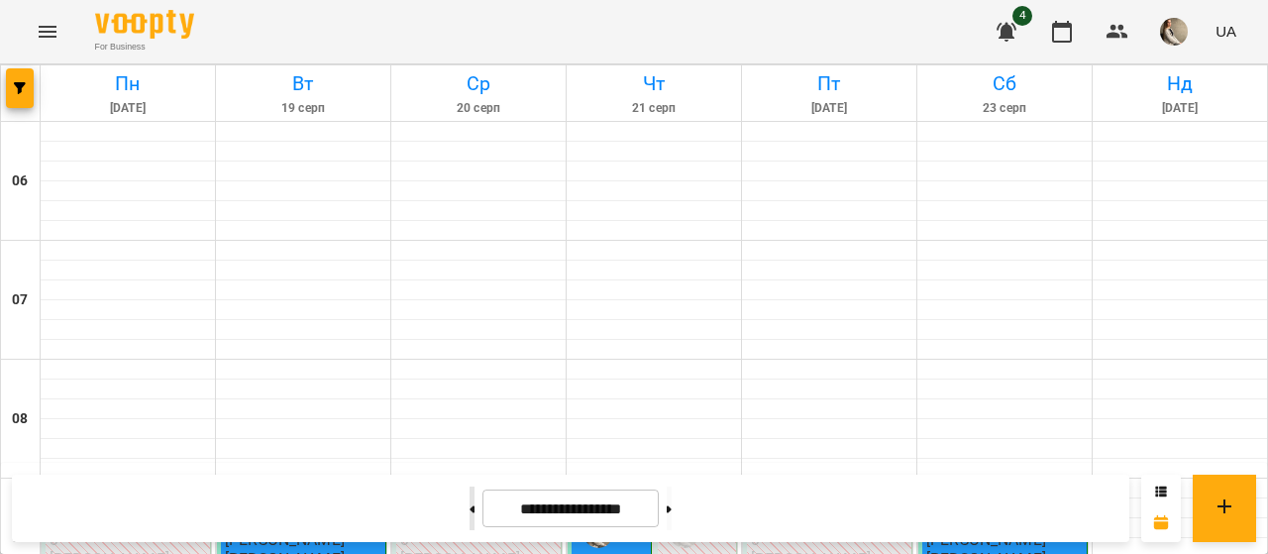
click at [469, 510] on button at bounding box center [471, 508] width 5 height 44
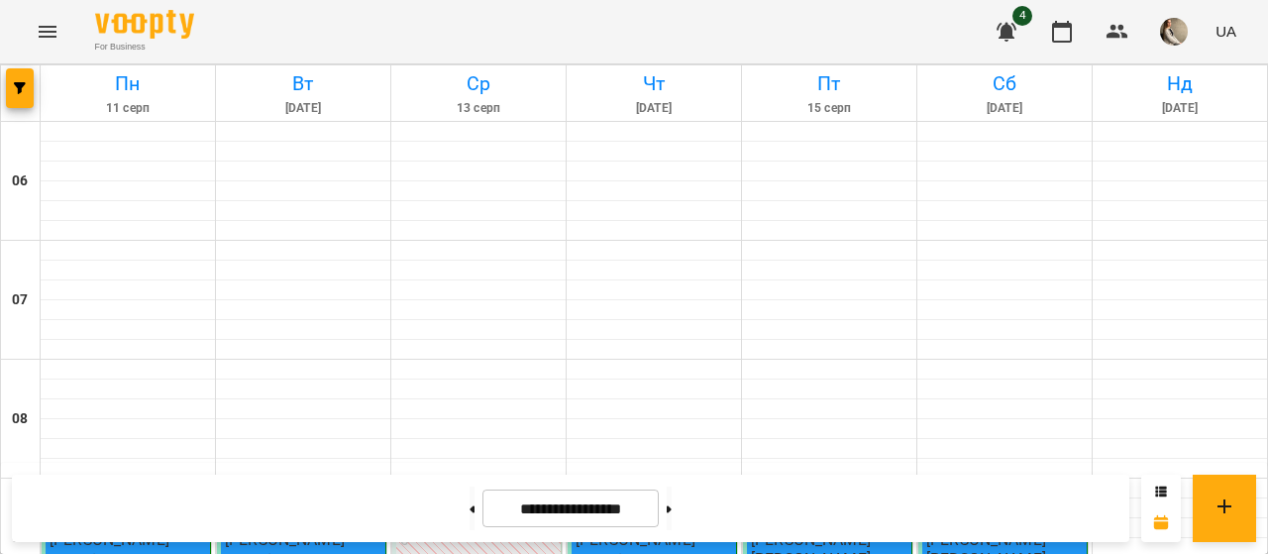
scroll to position [1467, 0]
click at [671, 508] on button at bounding box center [669, 508] width 5 height 44
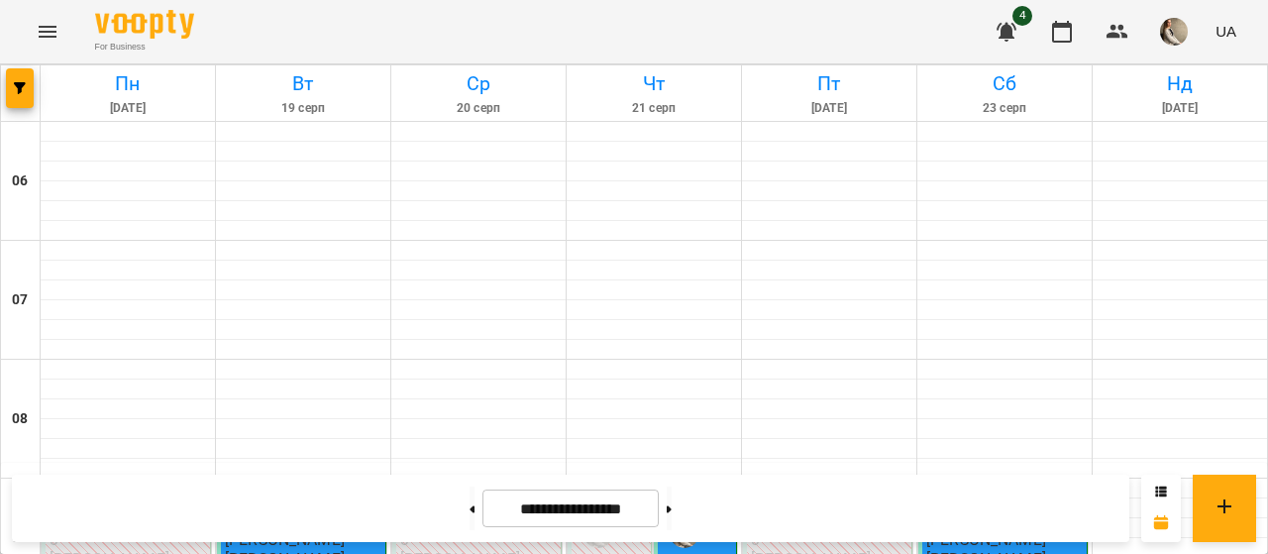
scroll to position [331, 0]
click at [671, 514] on button at bounding box center [669, 508] width 5 height 44
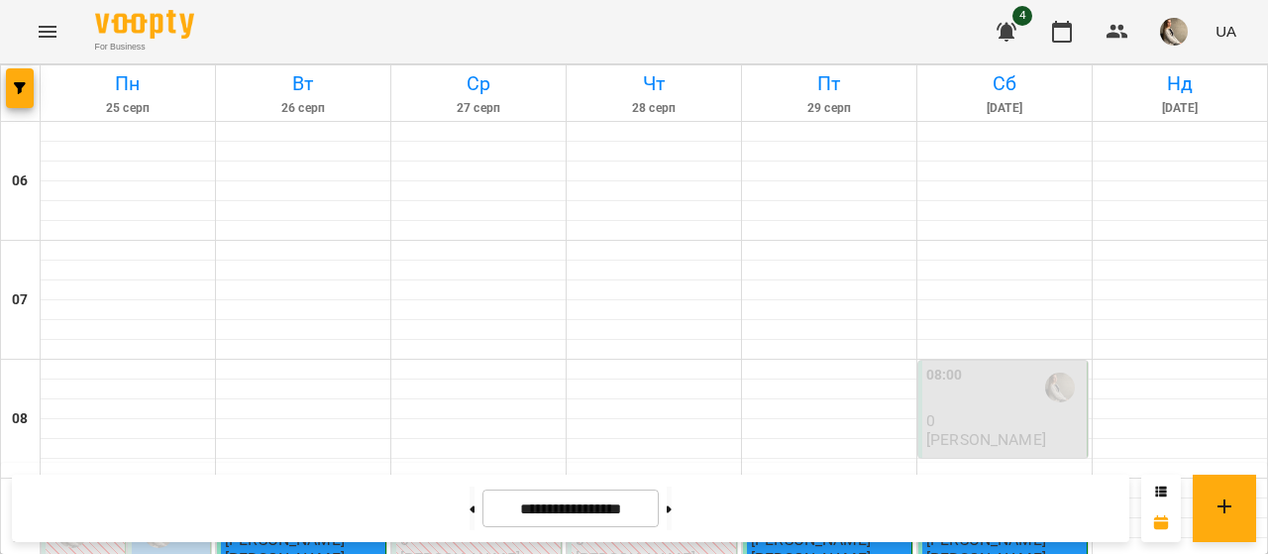
scroll to position [449, 0]
click at [671, 511] on button at bounding box center [669, 508] width 5 height 44
click at [671, 516] on button at bounding box center [669, 508] width 5 height 44
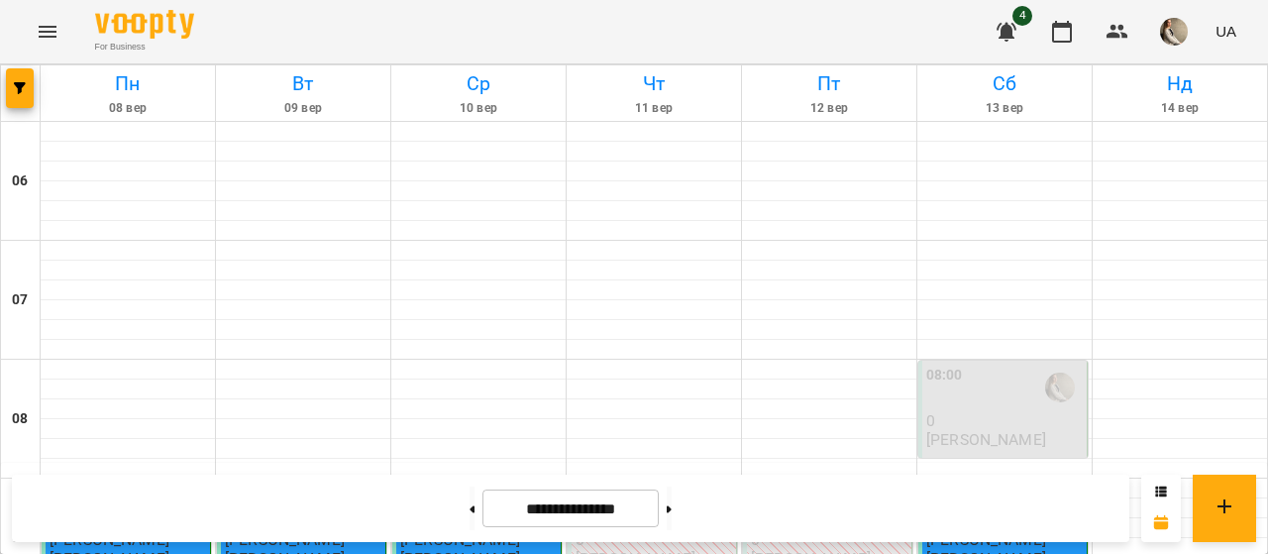
scroll to position [238, 0]
click at [671, 504] on button at bounding box center [669, 508] width 5 height 44
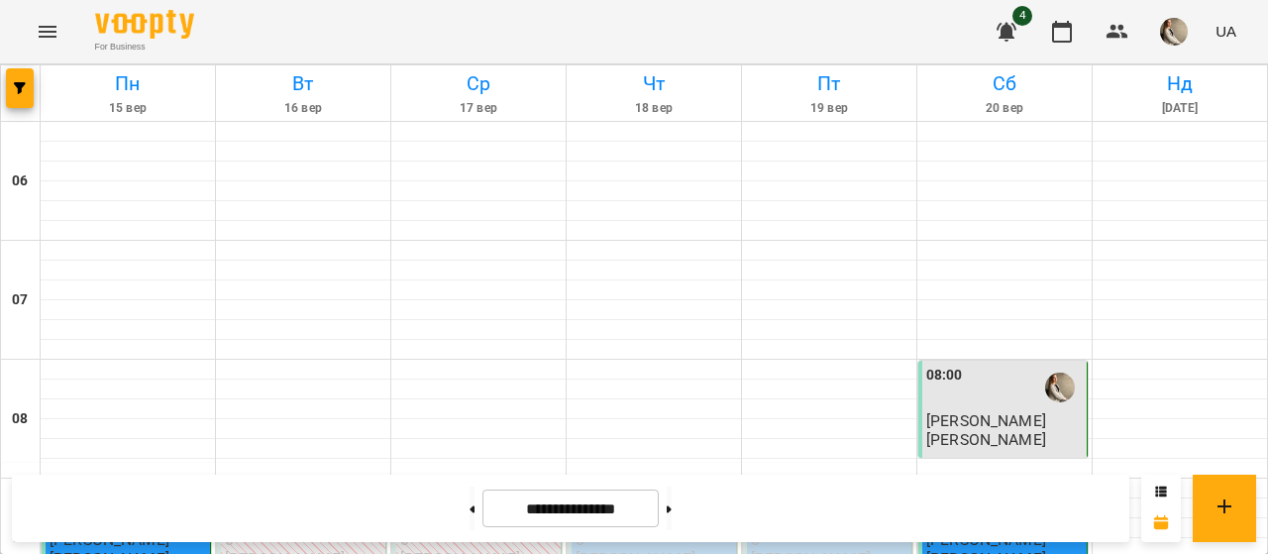
scroll to position [267, 0]
click at [649, 531] on p "0" at bounding box center [653, 539] width 156 height 17
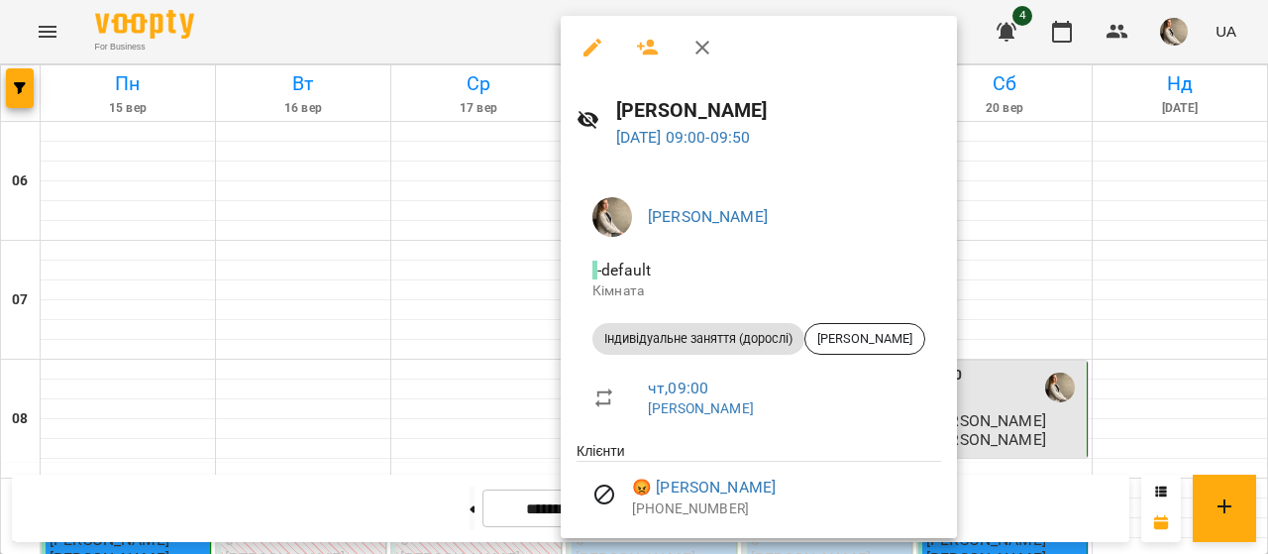
click at [1107, 302] on div at bounding box center [634, 277] width 1268 height 554
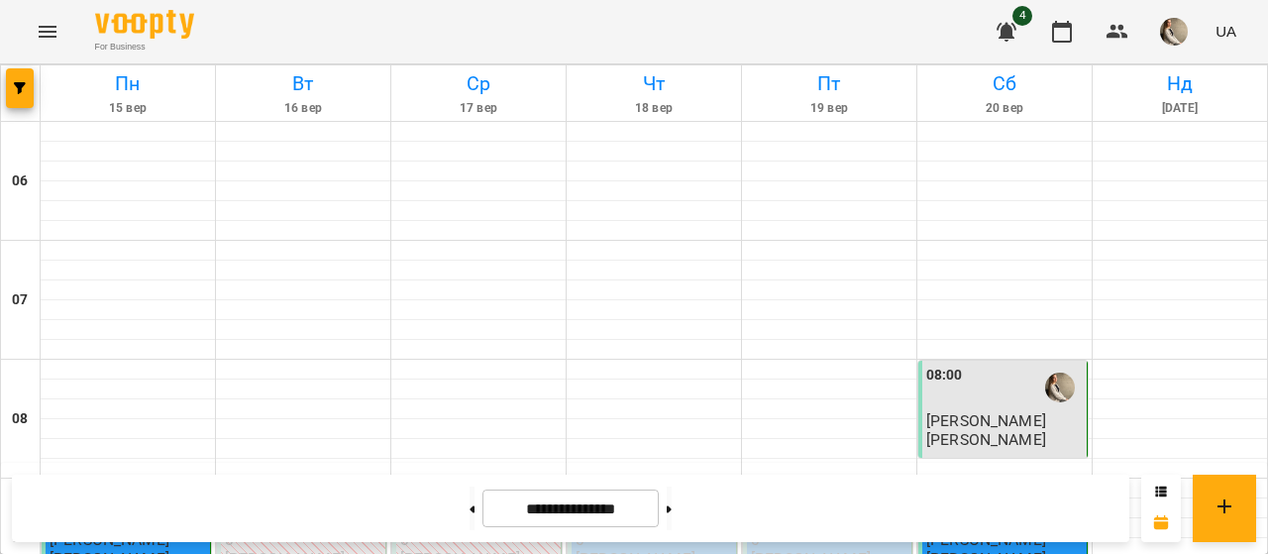
scroll to position [453, 0]
click at [671, 512] on button at bounding box center [669, 508] width 5 height 44
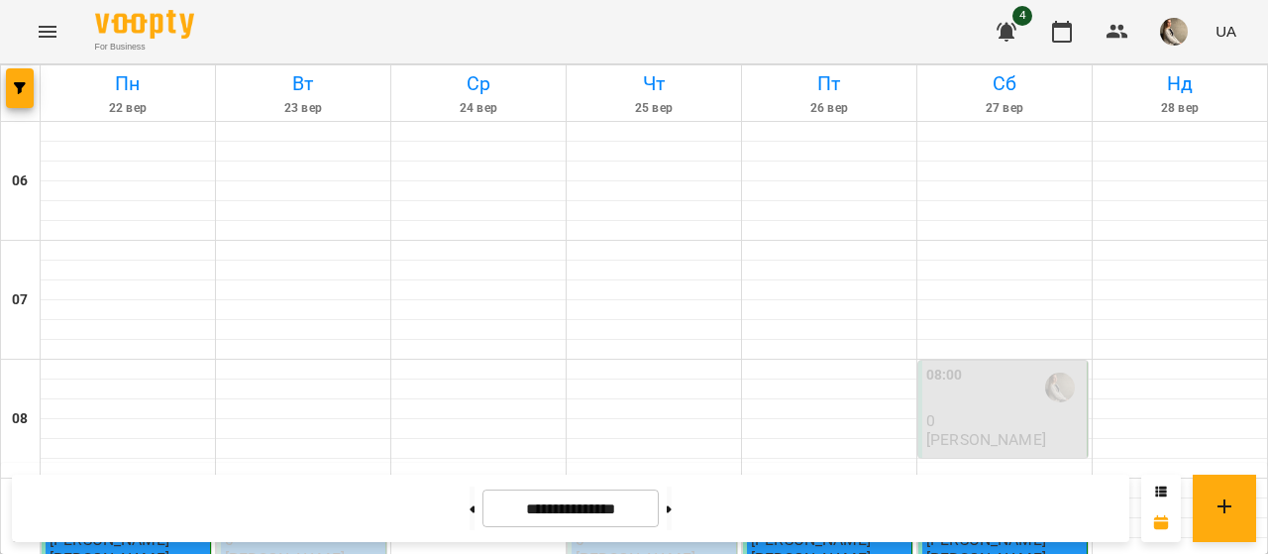
scroll to position [314, 0]
click at [653, 483] on div "09:00" at bounding box center [653, 506] width 156 height 46
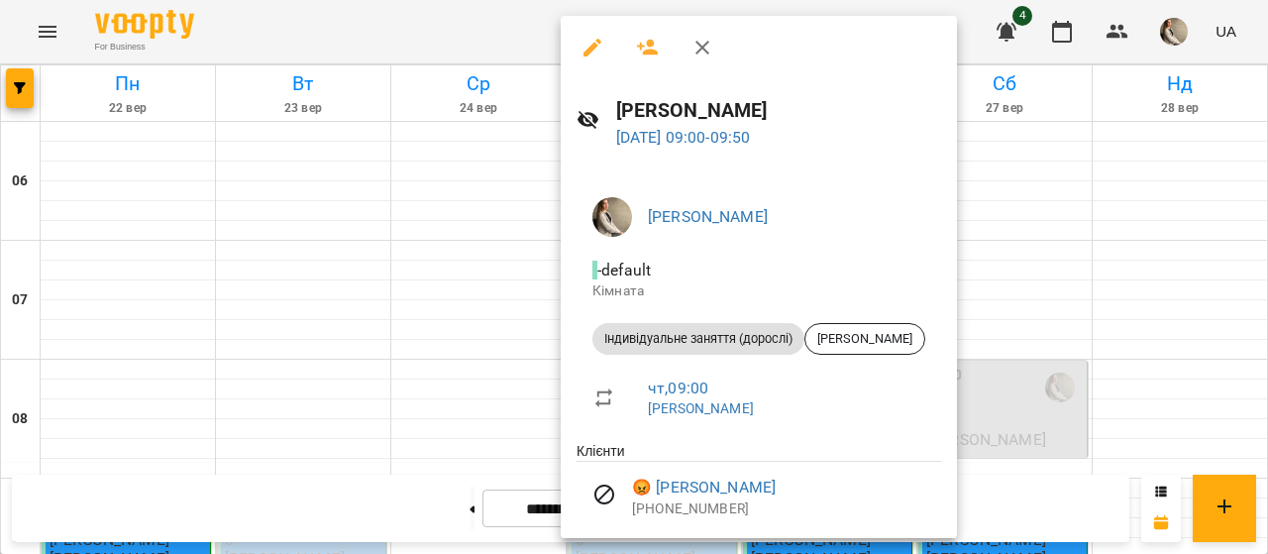
click at [1098, 284] on div at bounding box center [634, 277] width 1268 height 554
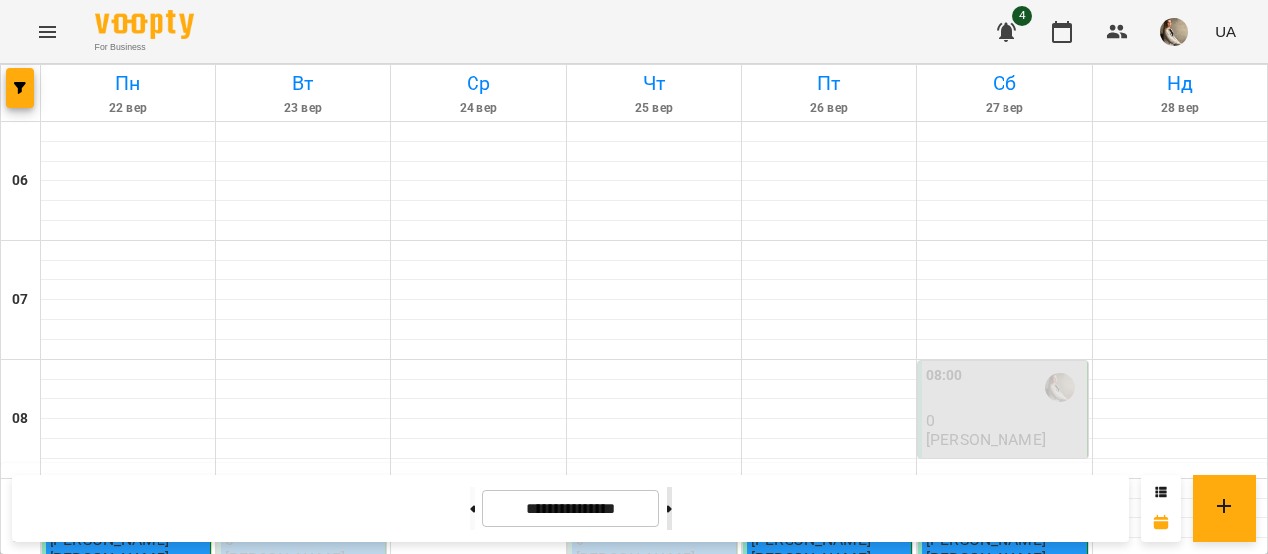
click at [671, 515] on button at bounding box center [669, 508] width 5 height 44
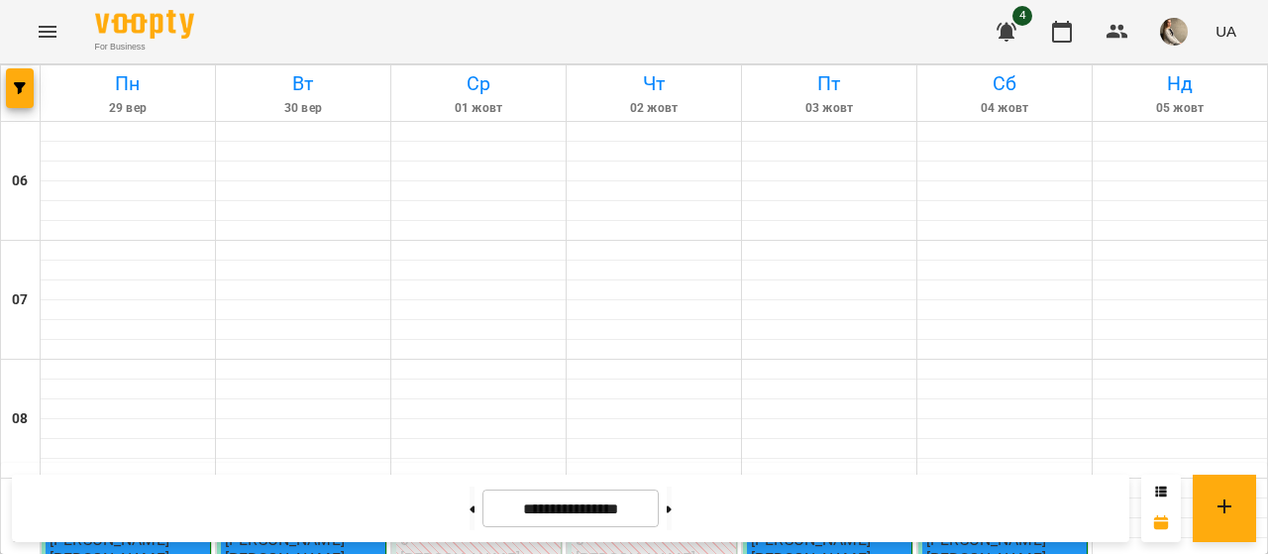
scroll to position [968, 0]
click at [671, 520] on button at bounding box center [669, 508] width 5 height 44
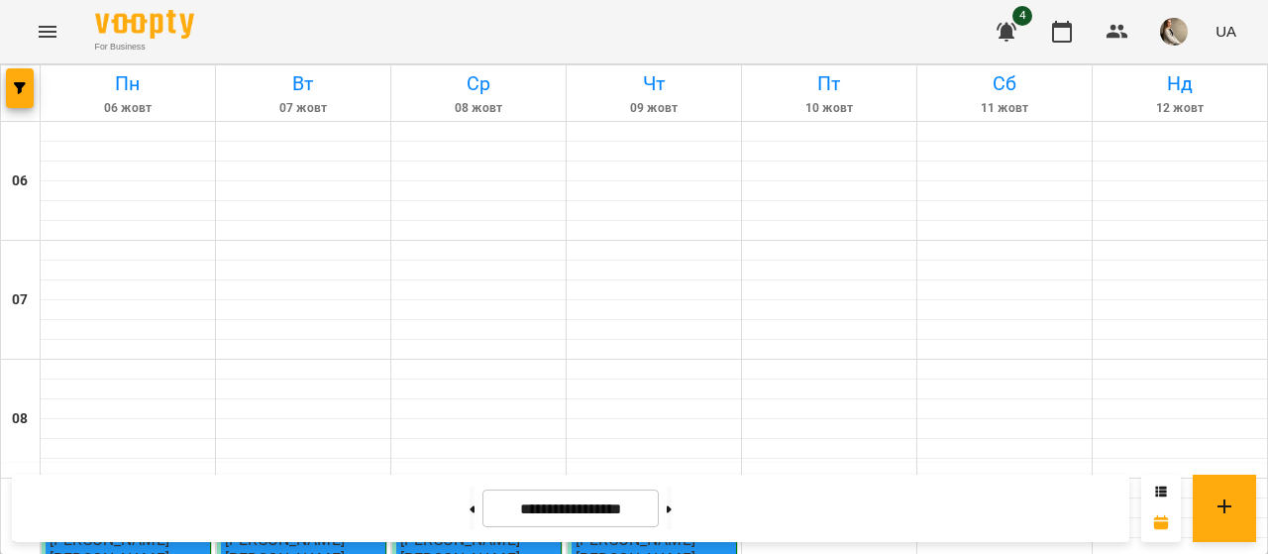
scroll to position [1493, 0]
click at [671, 508] on button at bounding box center [669, 508] width 5 height 44
type input "**********"
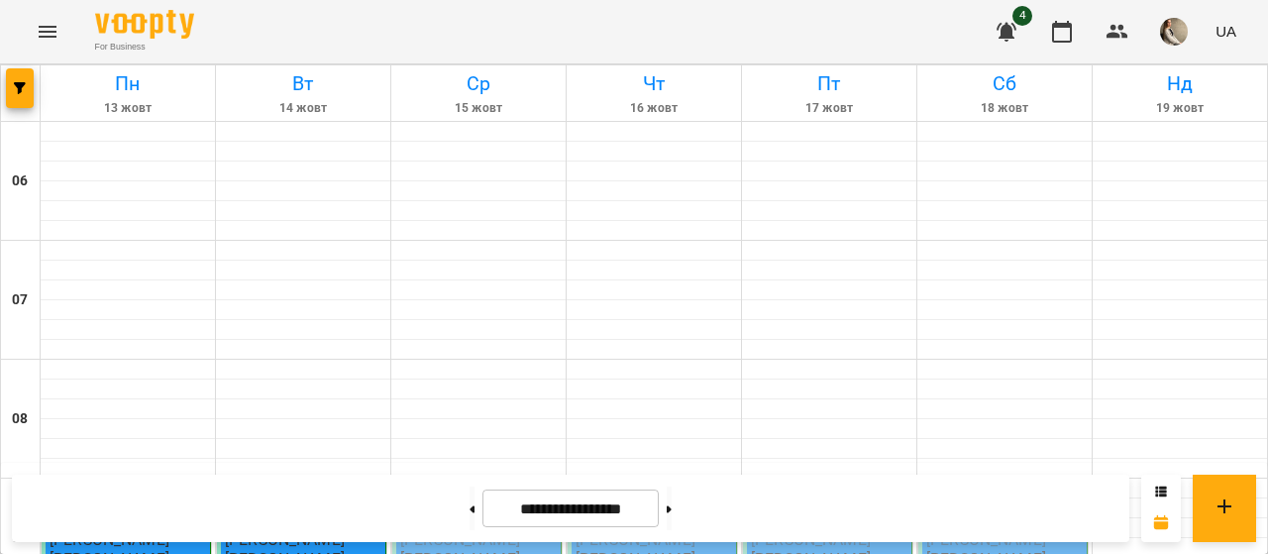
scroll to position [316, 0]
